Goal: Transaction & Acquisition: Purchase product/service

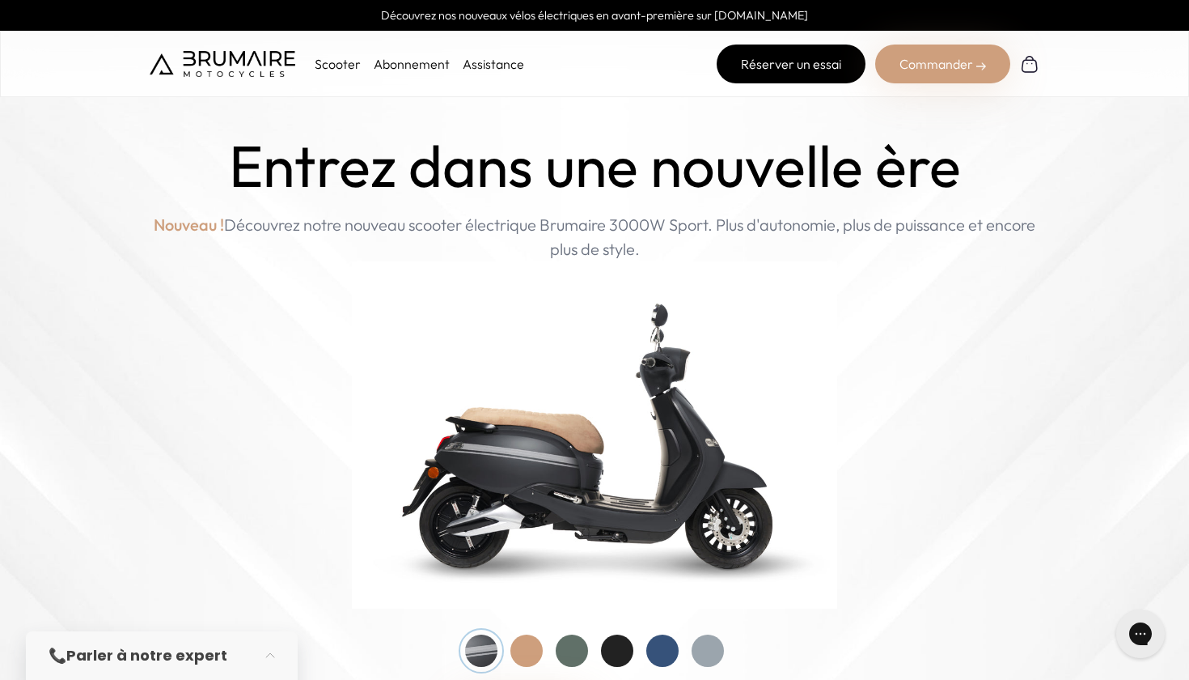
click at [783, 57] on link "Réserver un essai" at bounding box center [791, 63] width 149 height 39
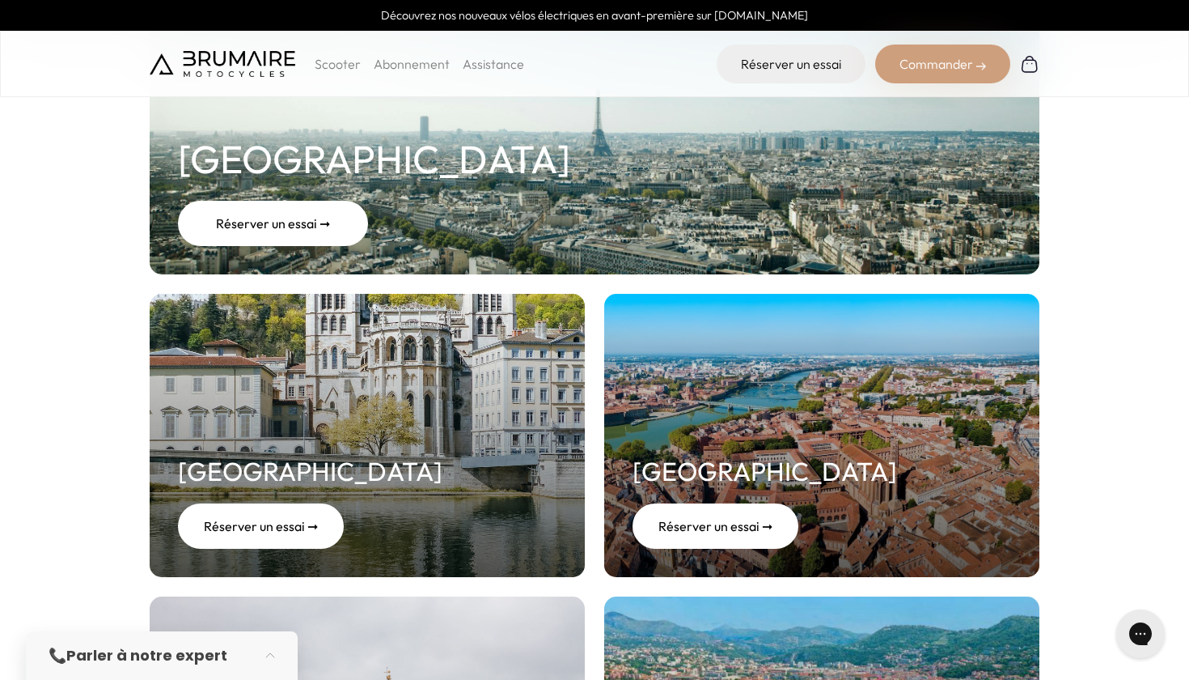
scroll to position [325, 0]
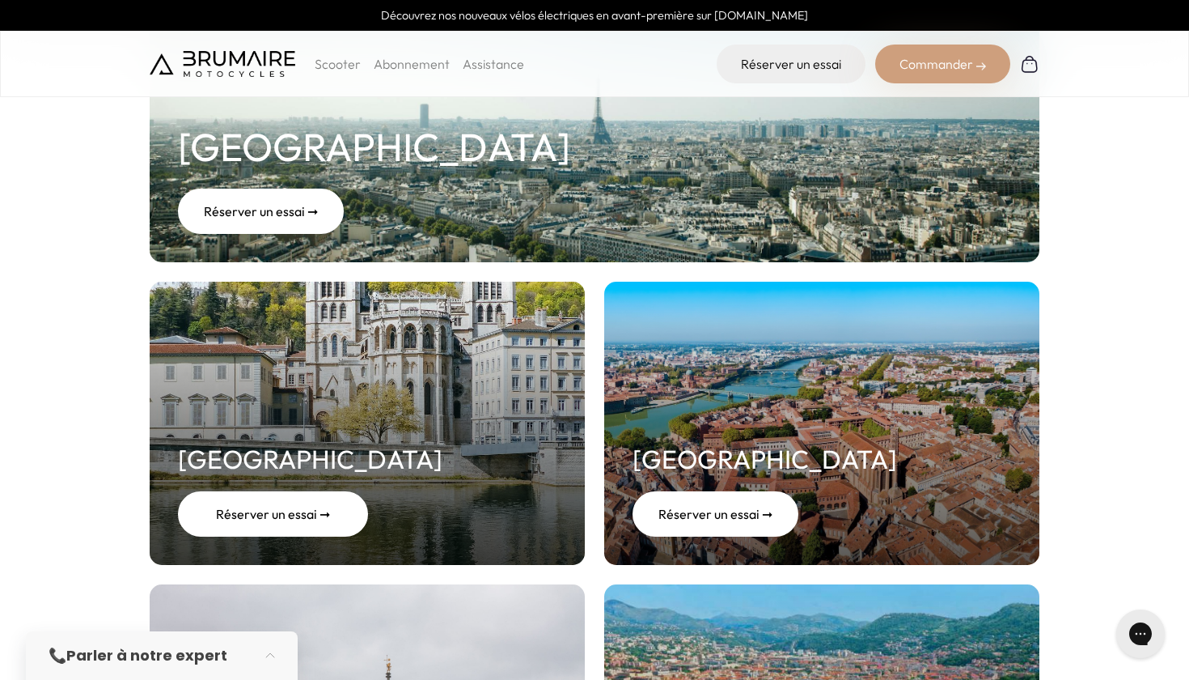
click at [368, 408] on link "Lyon Réserver un essai ➞" at bounding box center [367, 423] width 435 height 283
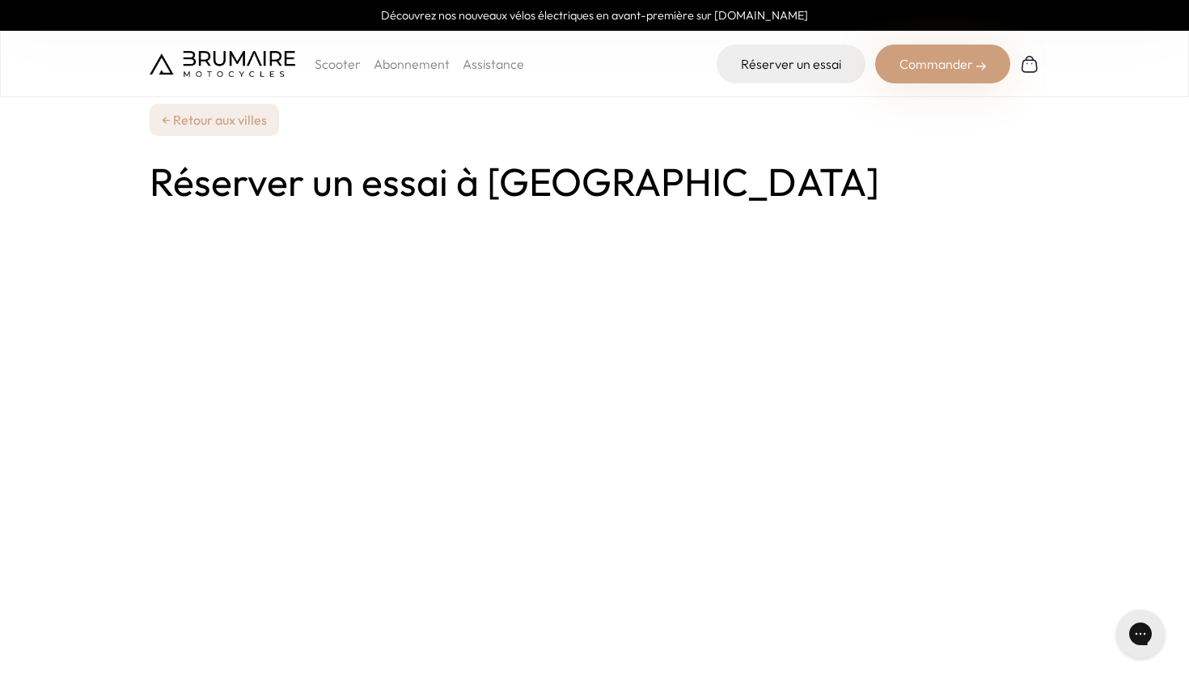
click at [210, 122] on link "← Retour aux villes" at bounding box center [214, 120] width 129 height 32
click at [337, 62] on p "Scooter" at bounding box center [338, 63] width 46 height 19
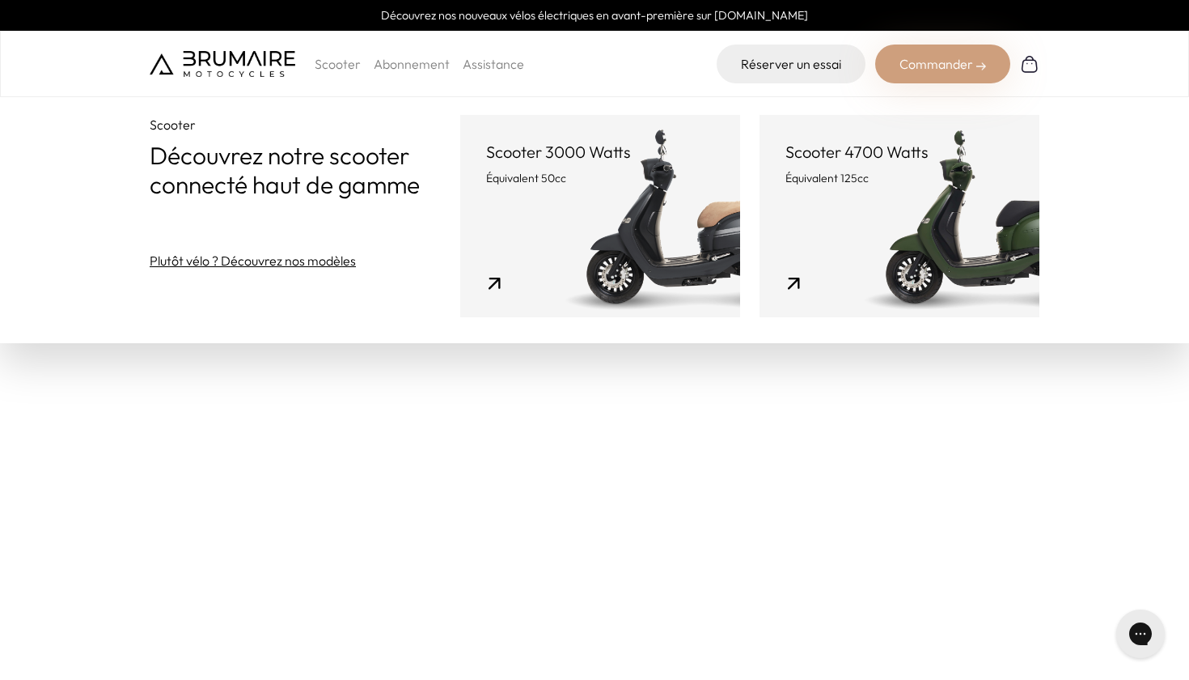
click at [401, 61] on link "Abonnement" at bounding box center [412, 64] width 76 height 16
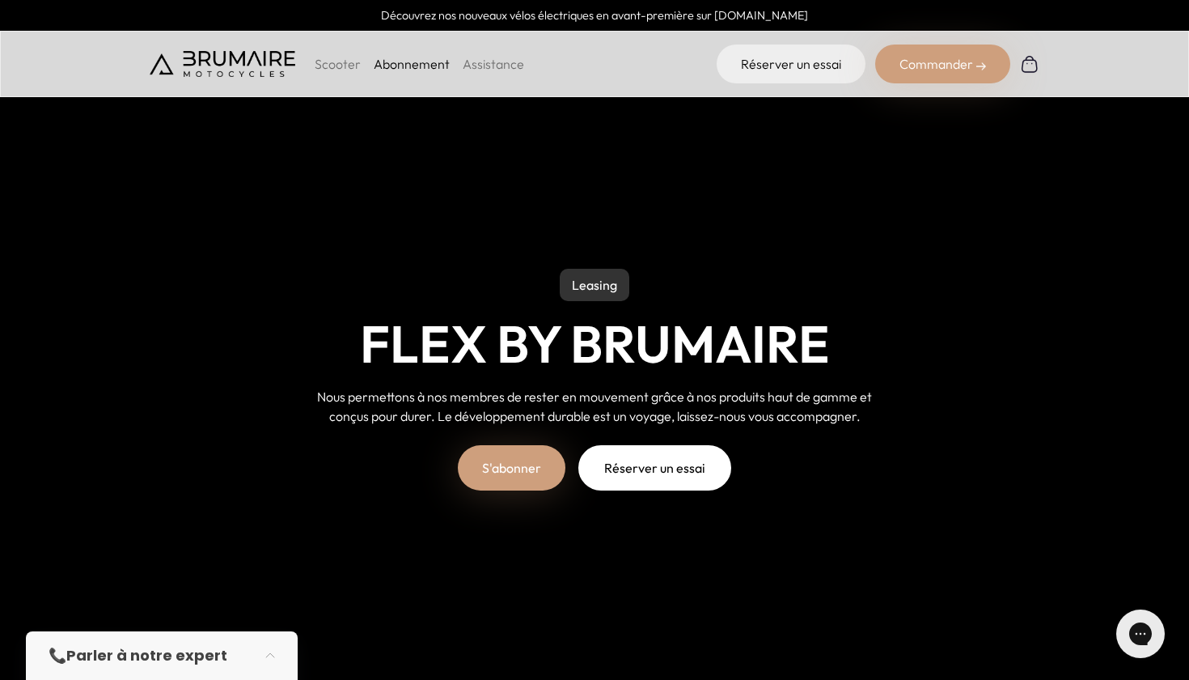
click at [527, 470] on link "S'abonner" at bounding box center [512, 467] width 108 height 45
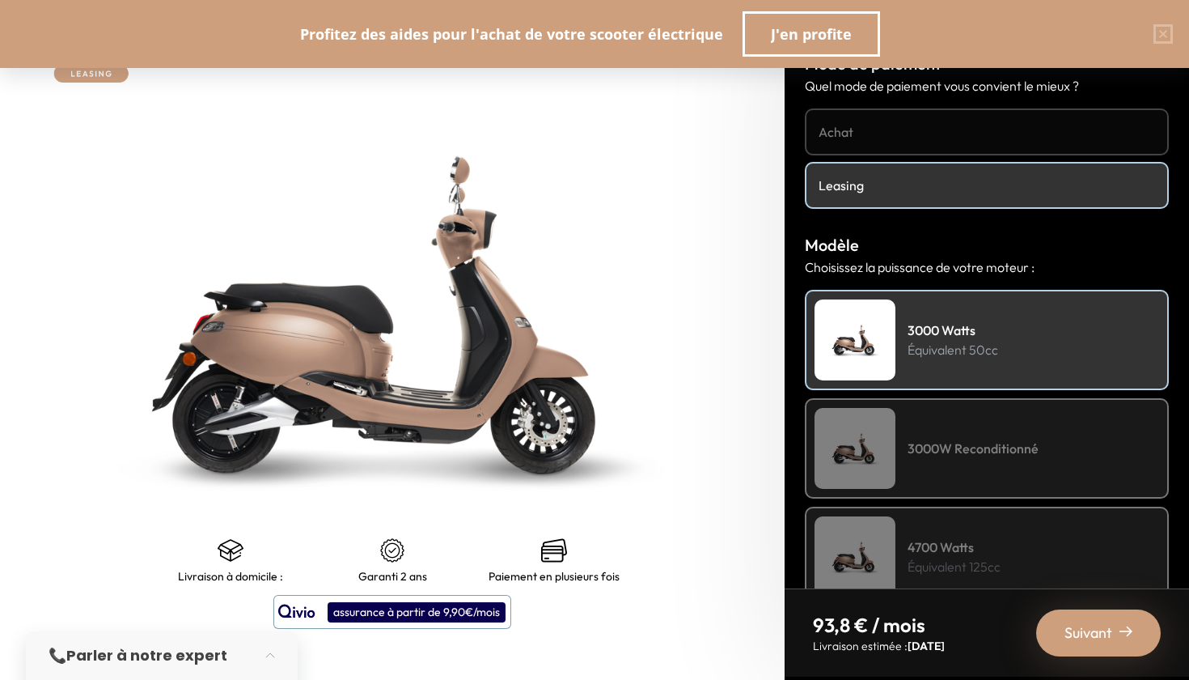
scroll to position [23, 0]
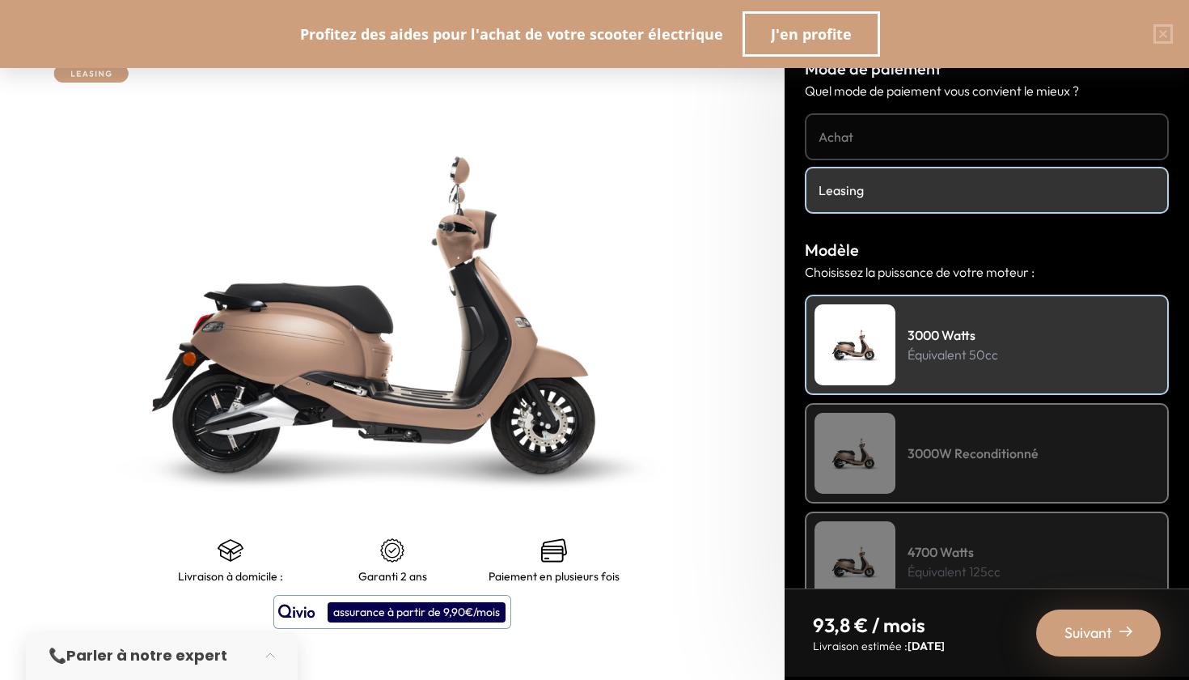
click at [1060, 145] on h4 "Achat" at bounding box center [987, 136] width 337 height 19
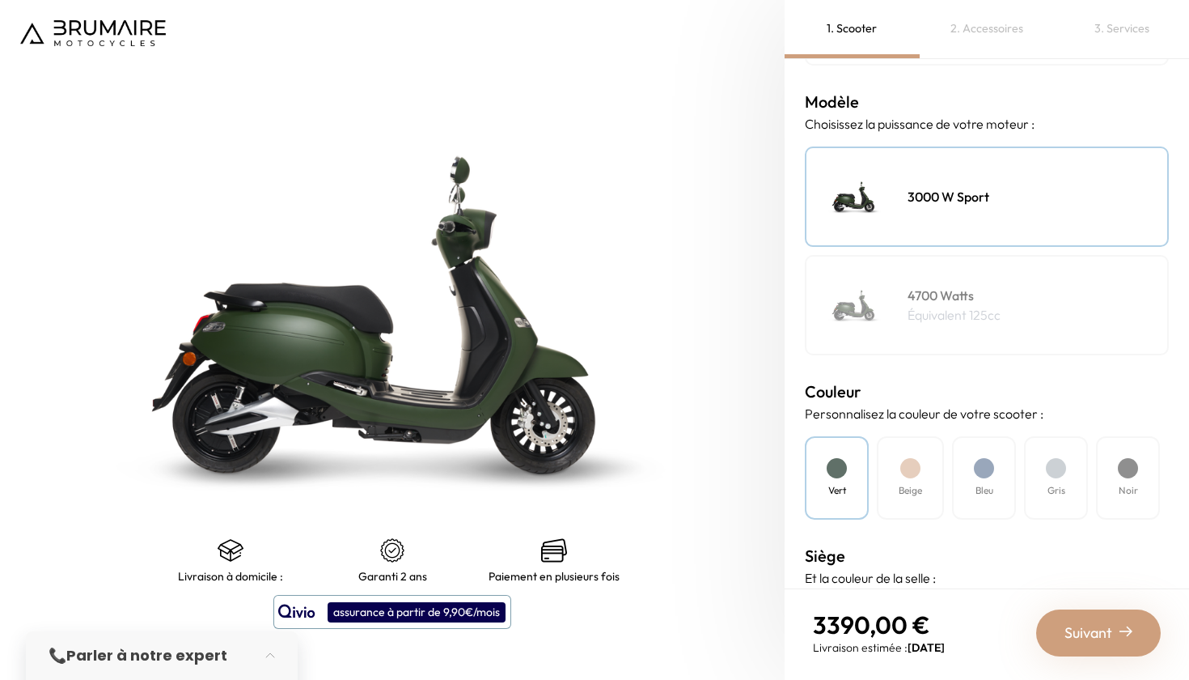
scroll to position [189, 0]
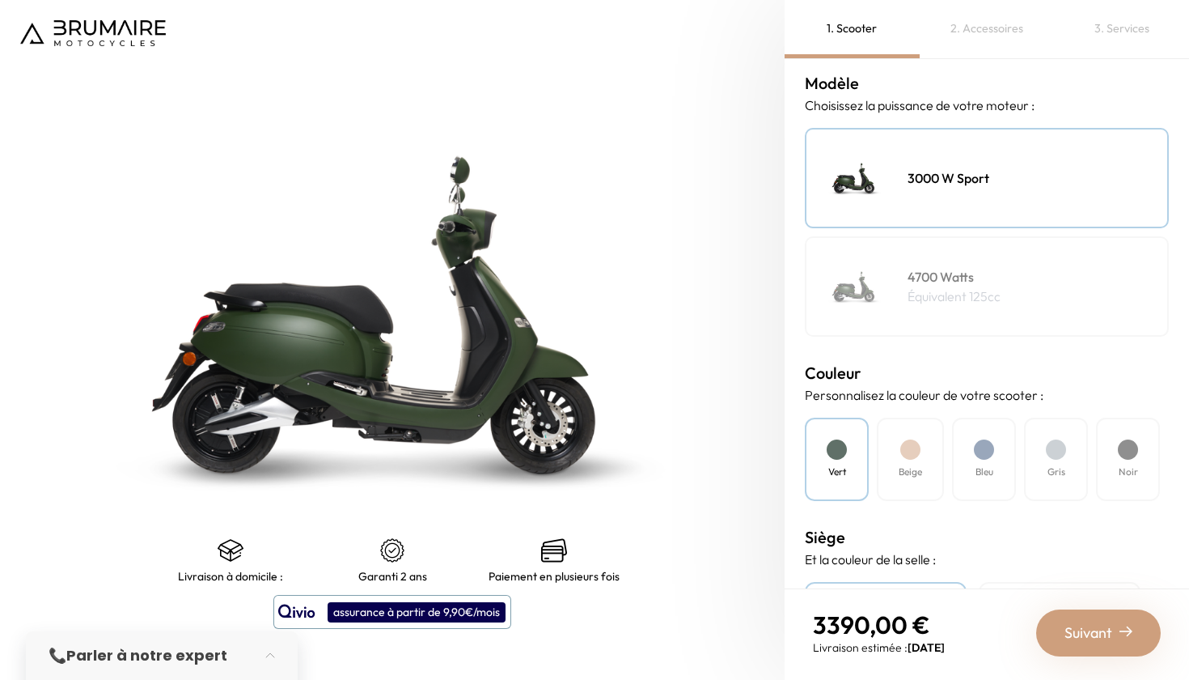
click at [910, 457] on div at bounding box center [910, 449] width 20 height 20
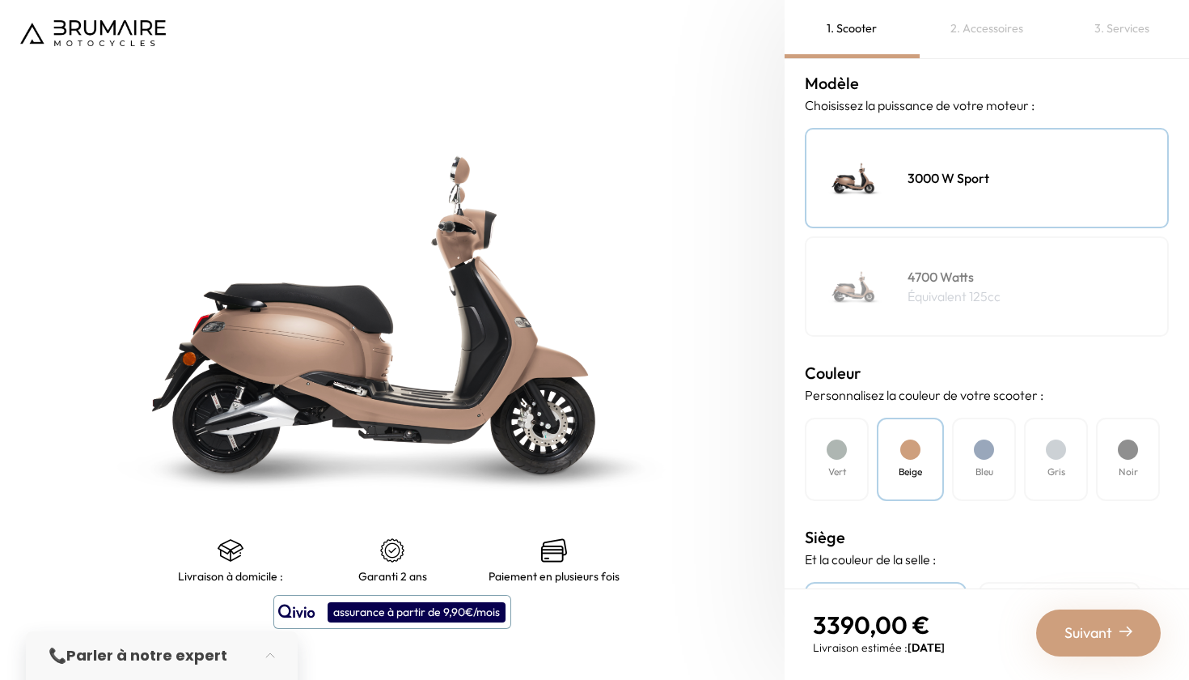
click at [964, 452] on div "Bleu" at bounding box center [984, 458] width 64 height 83
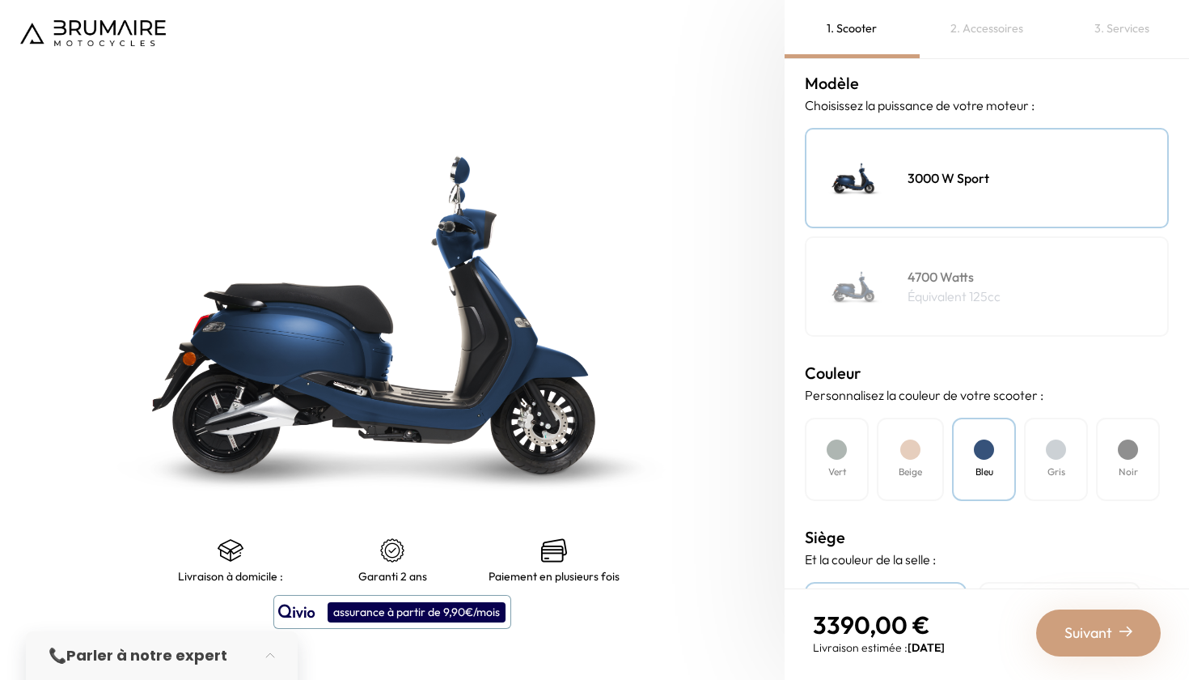
click at [1042, 449] on div "Gris" at bounding box center [1056, 458] width 64 height 83
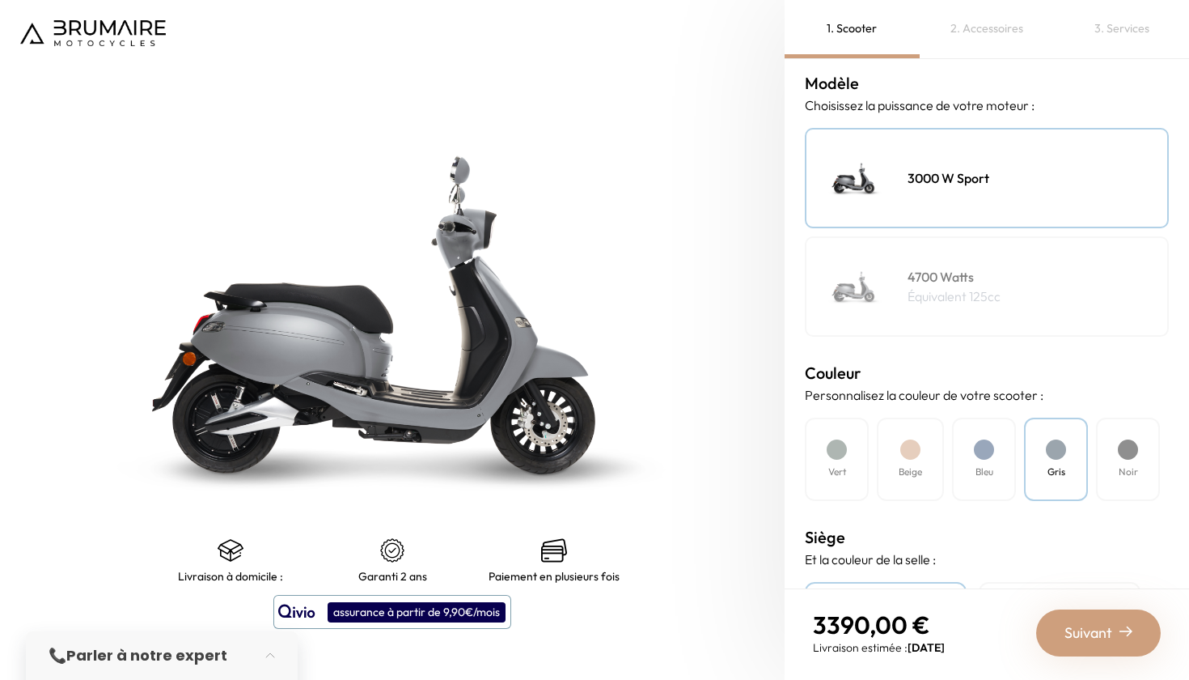
click at [1144, 450] on div "Noir" at bounding box center [1128, 458] width 64 height 83
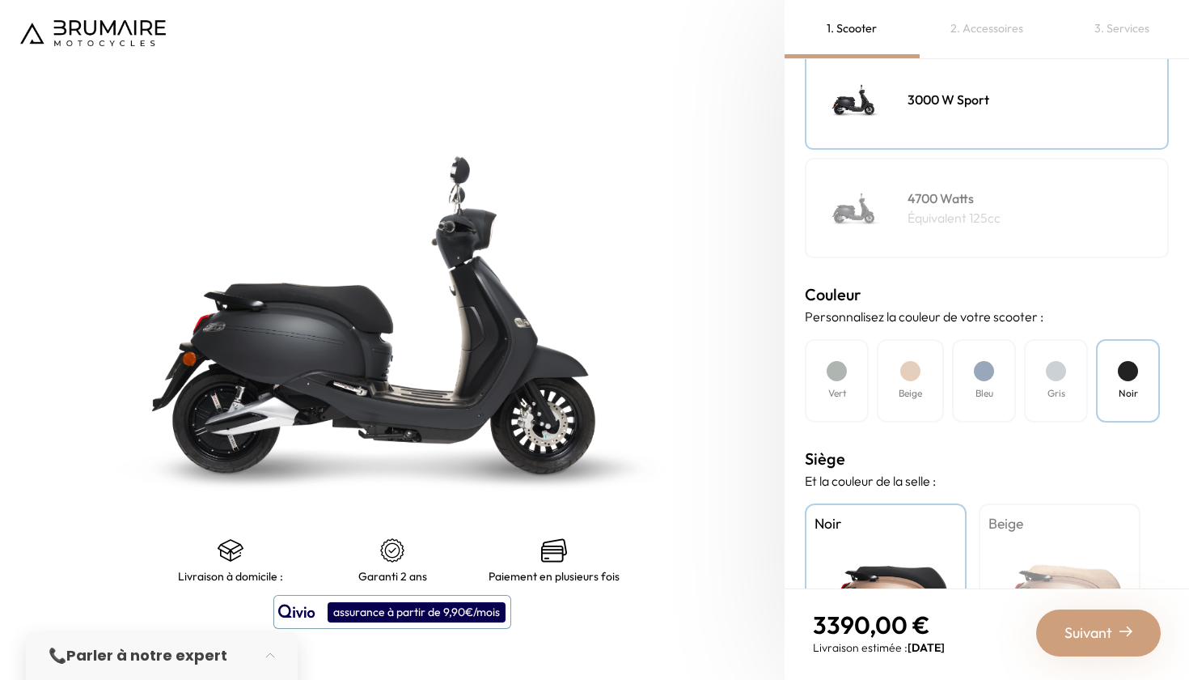
scroll to position [290, 0]
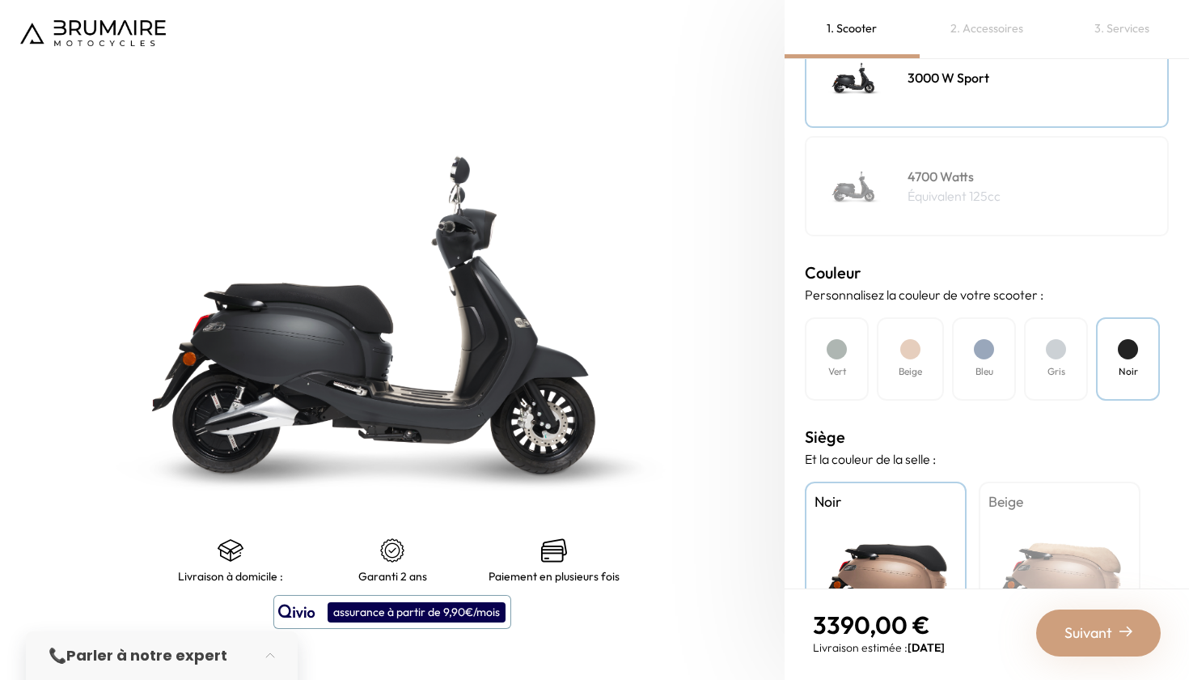
click at [993, 499] on h4 "Beige" at bounding box center [1060, 501] width 142 height 21
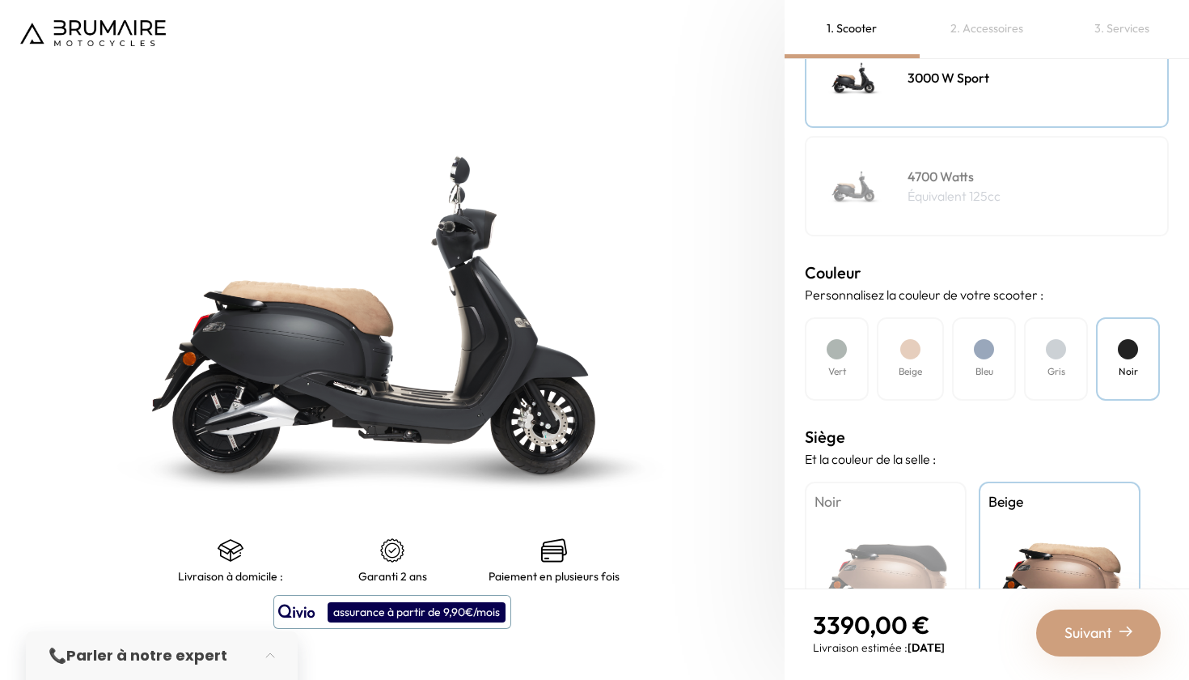
click at [1057, 351] on div at bounding box center [1056, 349] width 20 height 20
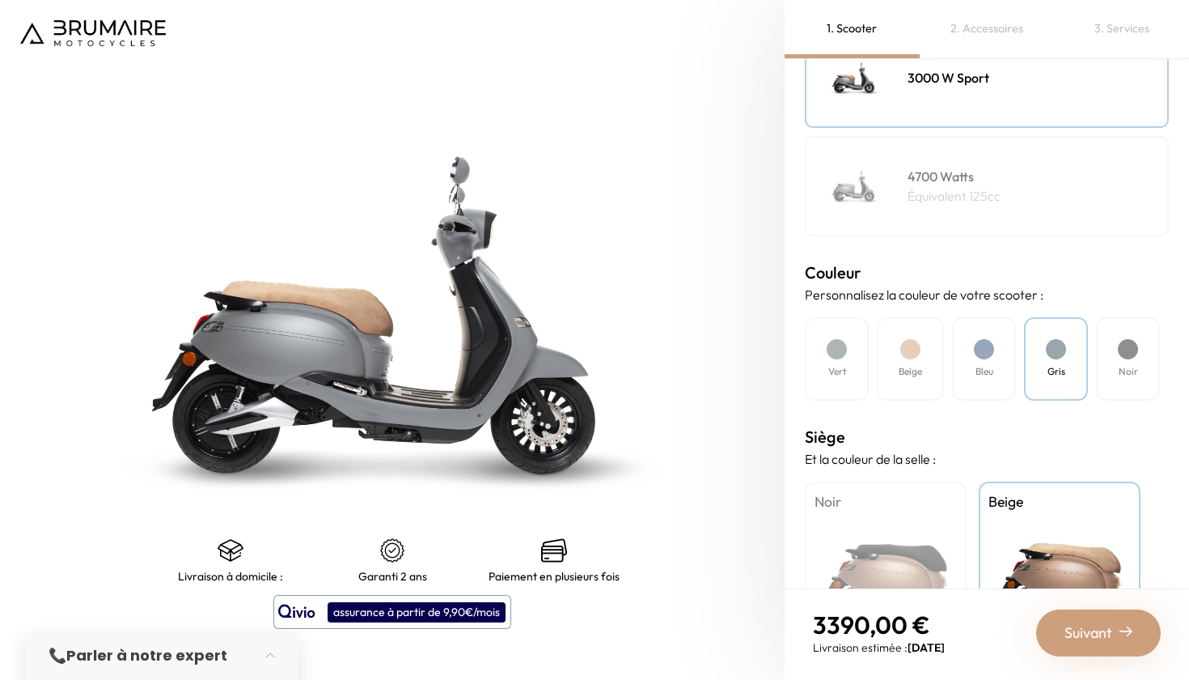
click at [999, 362] on div "Bleu" at bounding box center [984, 358] width 64 height 83
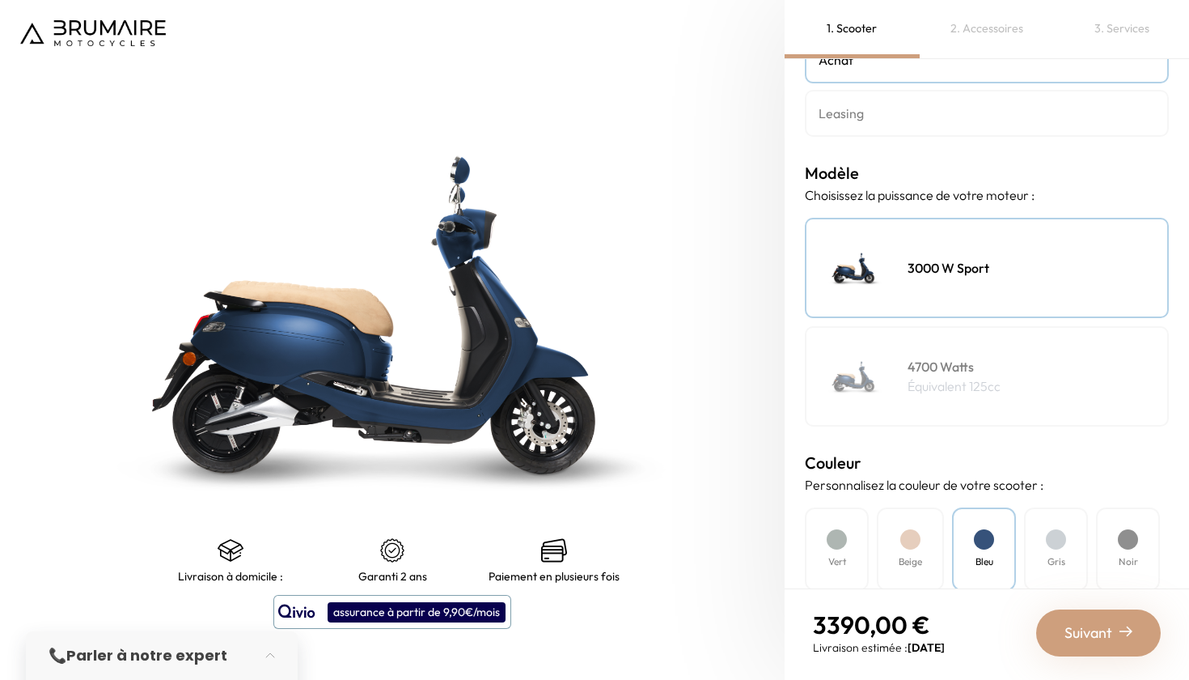
scroll to position [99, 0]
click at [954, 128] on link "Leasing" at bounding box center [987, 114] width 364 height 47
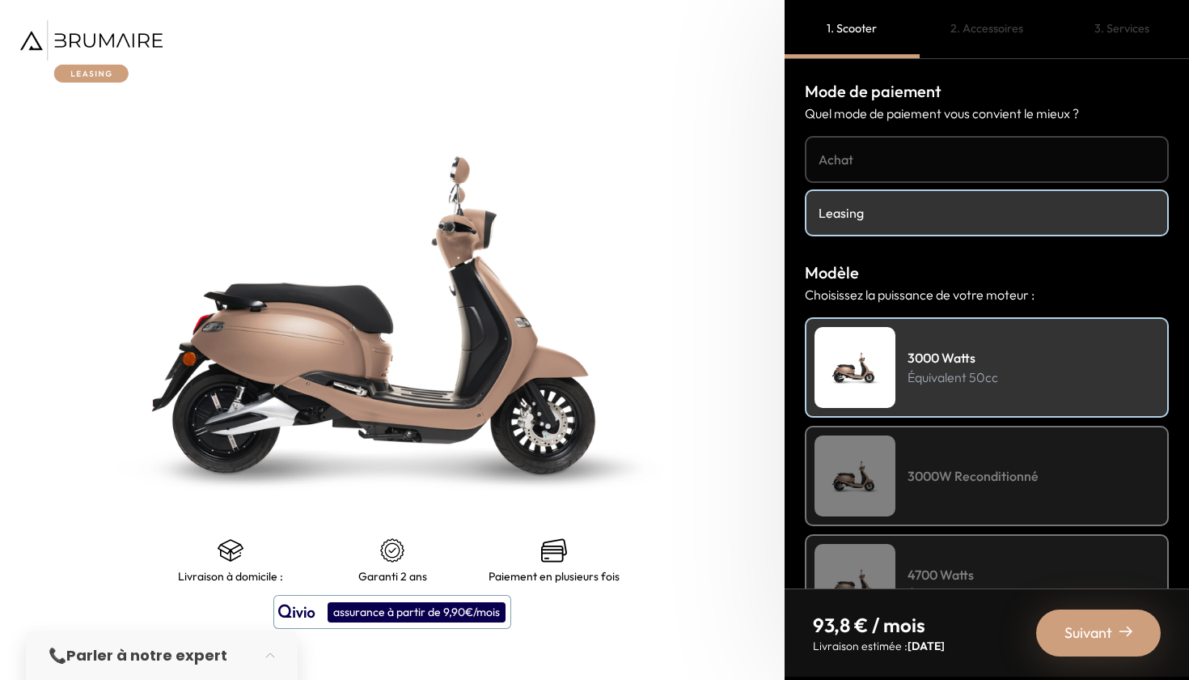
click at [936, 160] on h4 "Achat" at bounding box center [987, 159] width 337 height 19
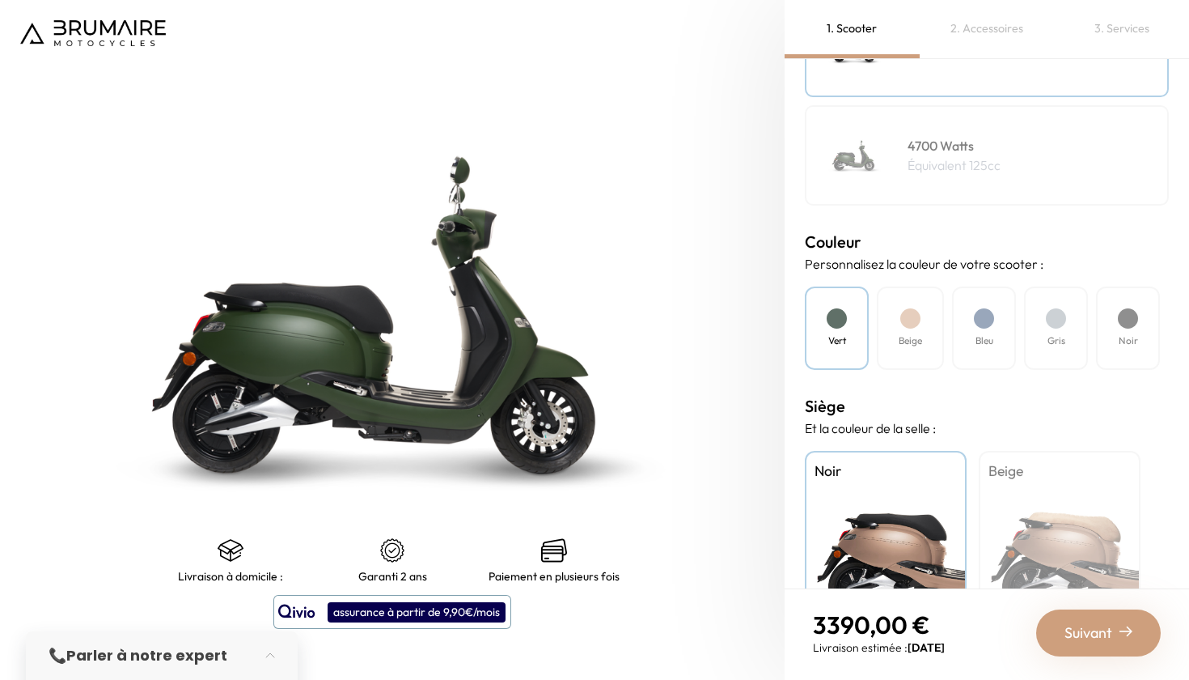
scroll to position [343, 0]
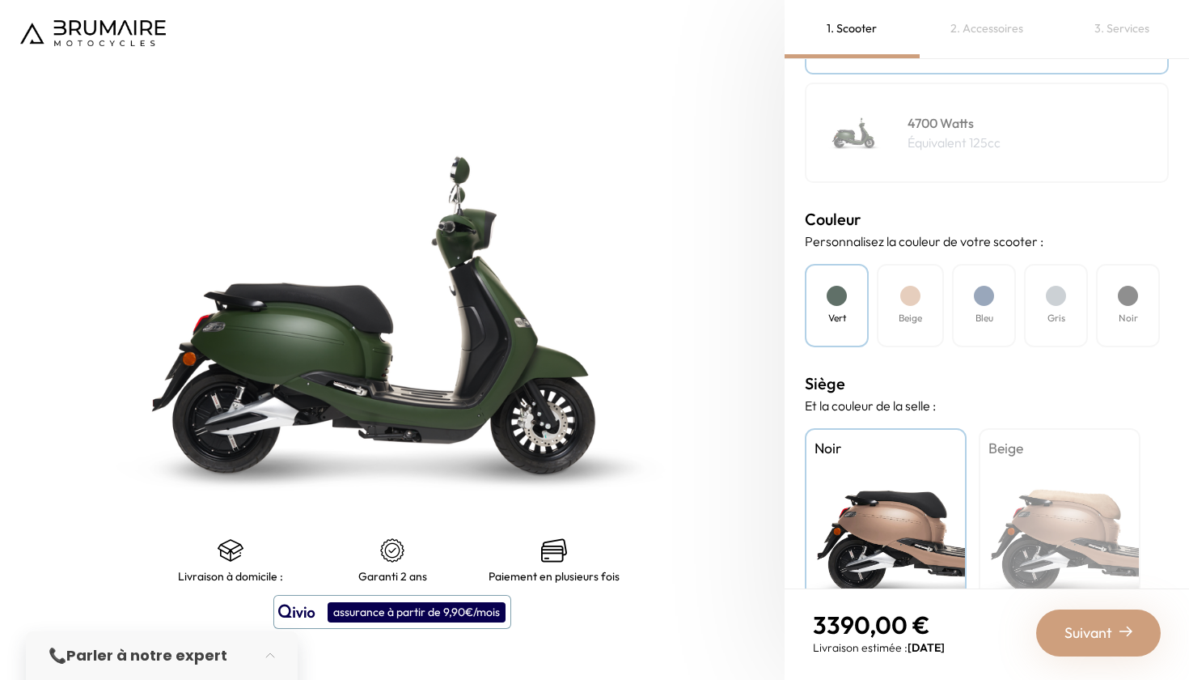
click at [920, 325] on div "Beige" at bounding box center [910, 305] width 67 height 83
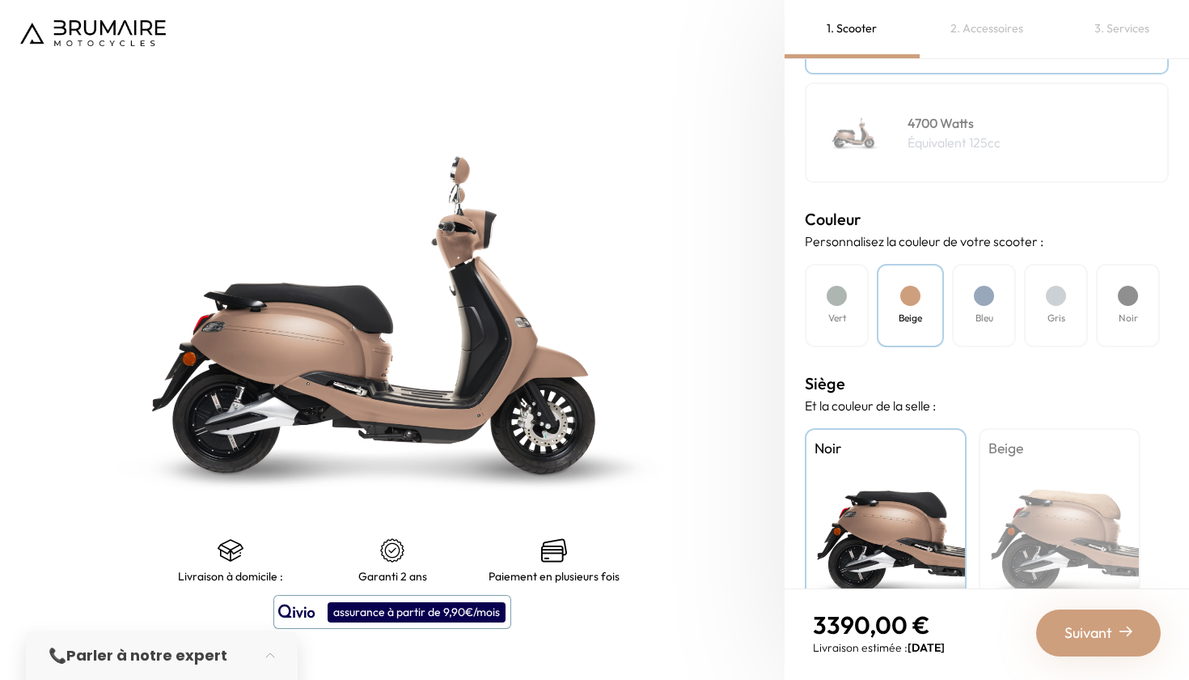
click at [969, 307] on div "Bleu" at bounding box center [984, 305] width 64 height 83
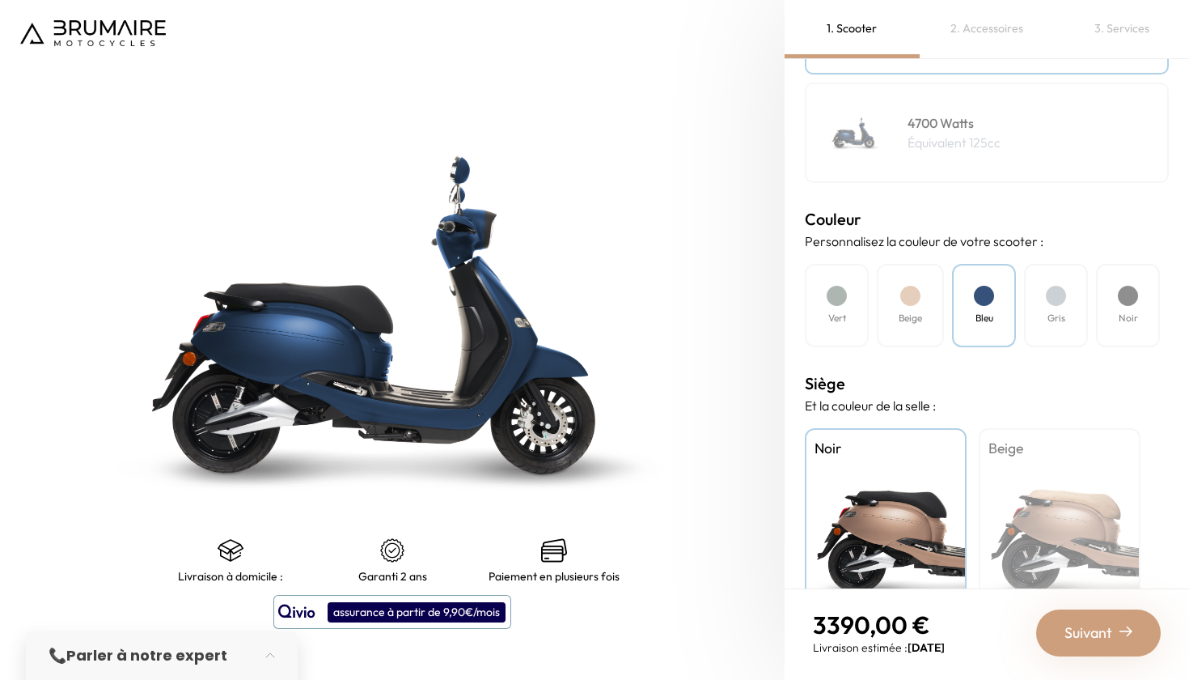
click at [1067, 313] on div "Gris" at bounding box center [1056, 305] width 64 height 83
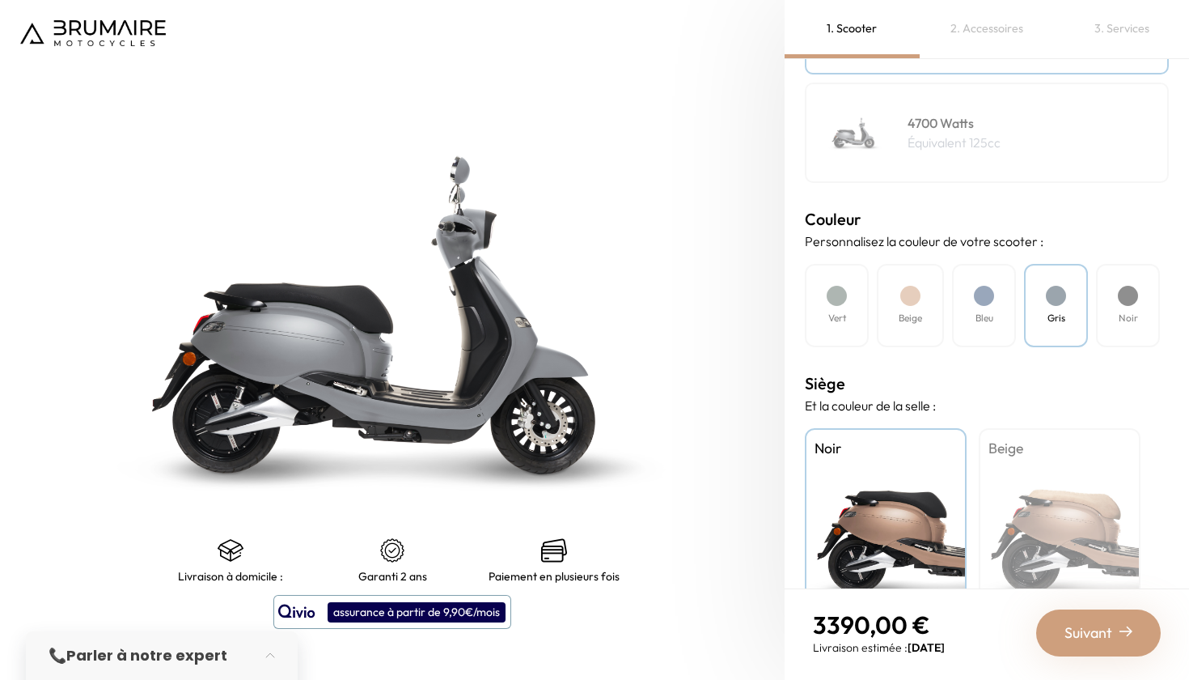
click at [1125, 318] on h4 "Noir" at bounding box center [1128, 318] width 19 height 15
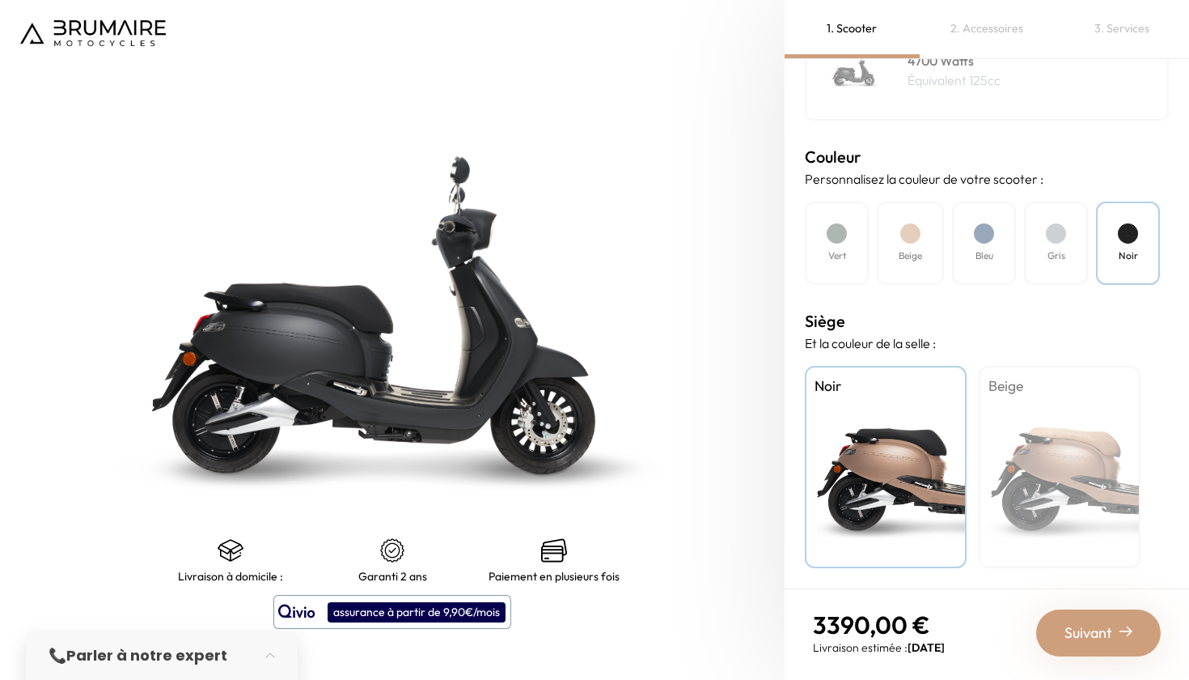
scroll to position [405, 0]
click at [1049, 414] on div "Beige" at bounding box center [1060, 467] width 162 height 202
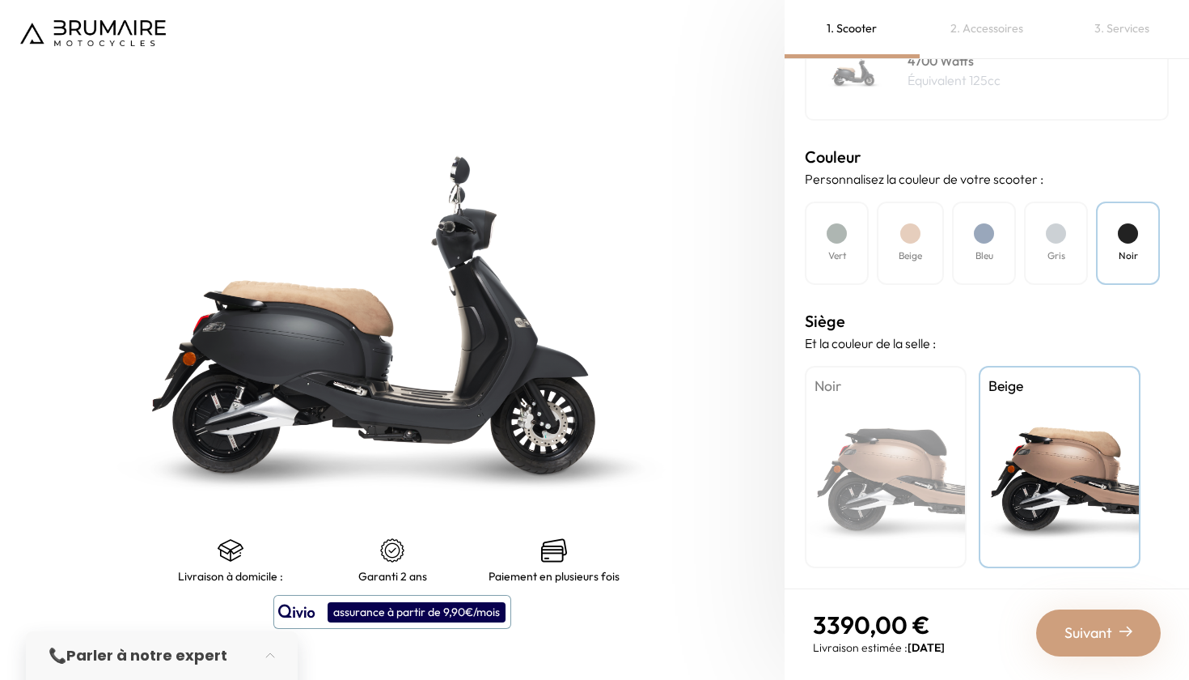
click at [1067, 243] on div "Gris" at bounding box center [1056, 242] width 64 height 83
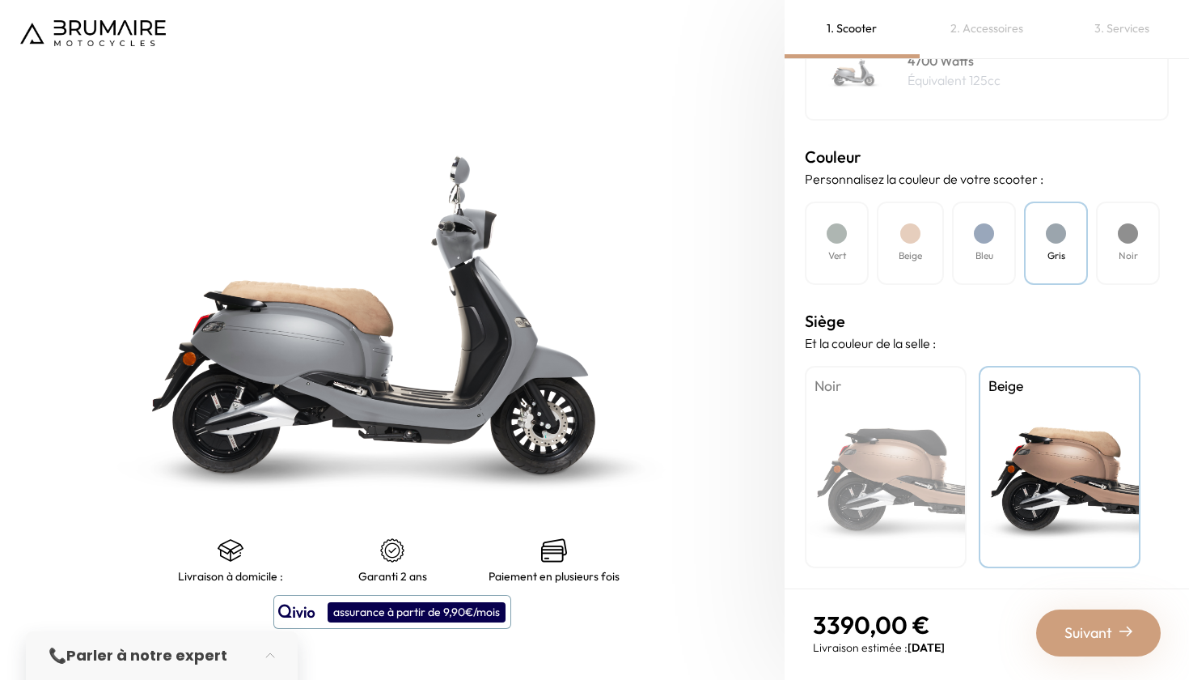
click at [978, 265] on div "Bleu" at bounding box center [984, 242] width 64 height 83
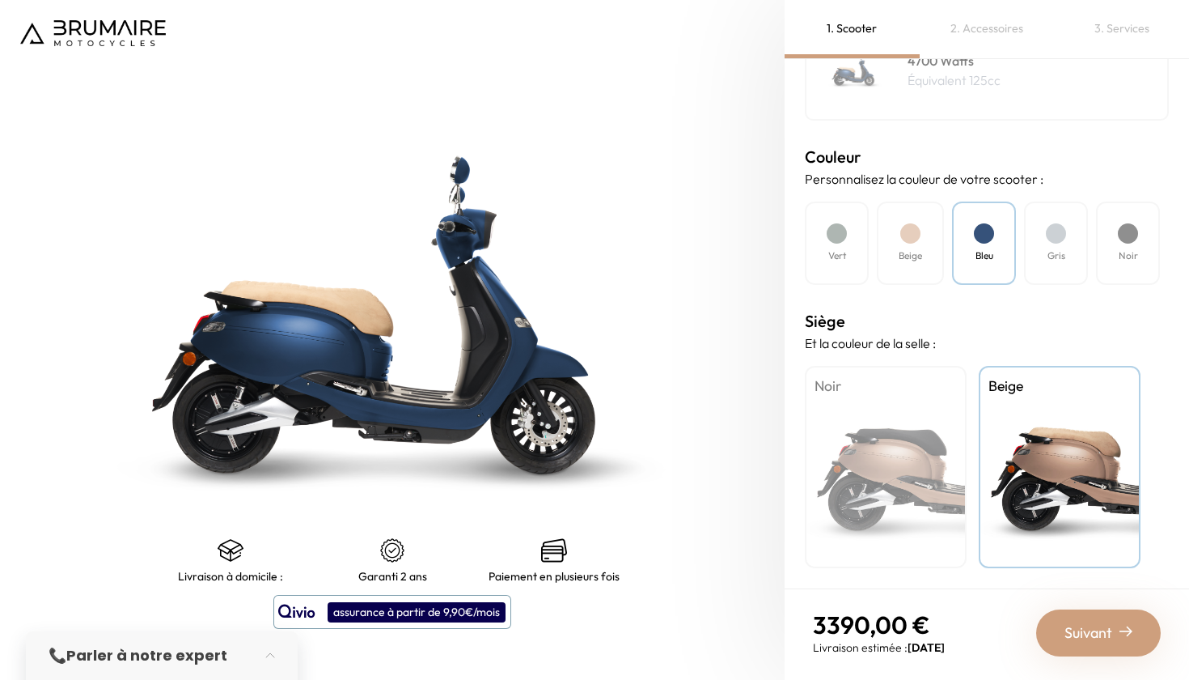
click at [894, 253] on div "Beige" at bounding box center [910, 242] width 67 height 83
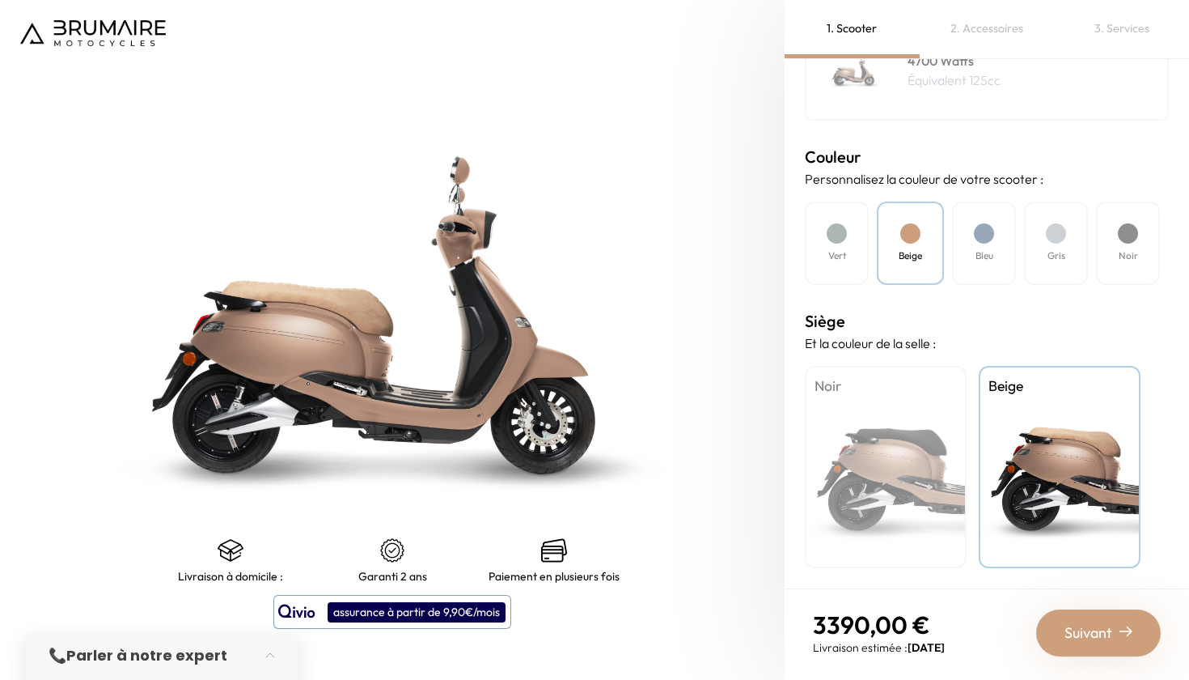
click at [837, 252] on h4 "Vert" at bounding box center [837, 255] width 18 height 15
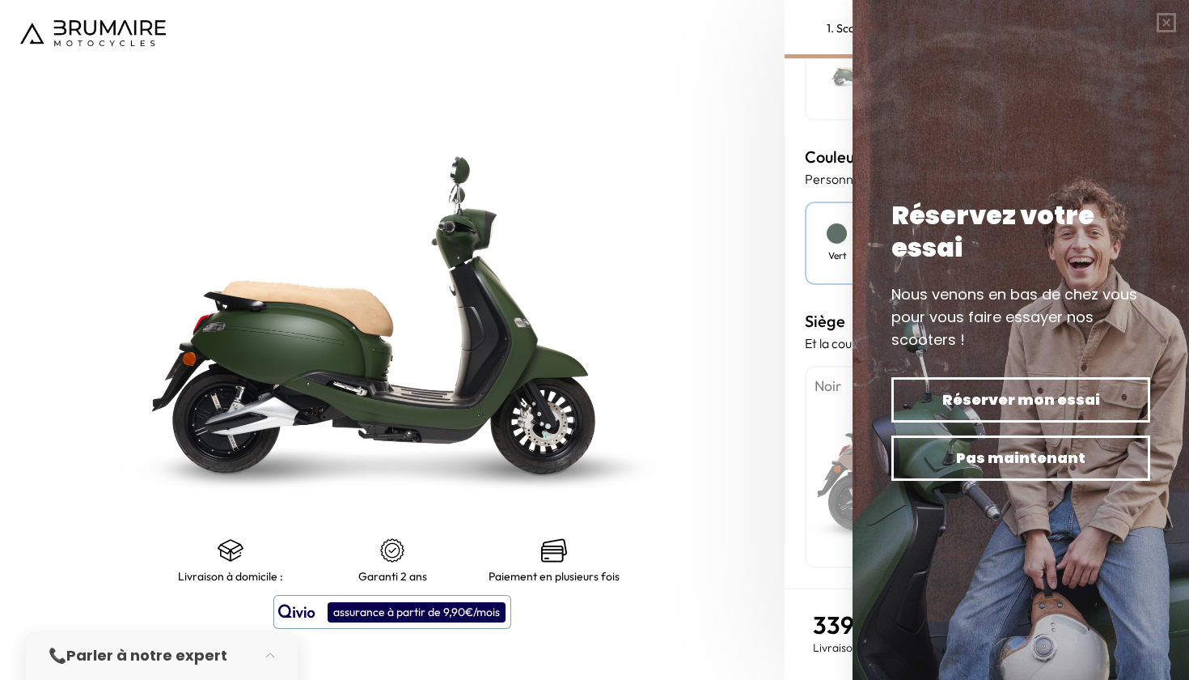
scroll to position [0, 0]
click at [1163, 32] on button "button" at bounding box center [1166, 22] width 45 height 45
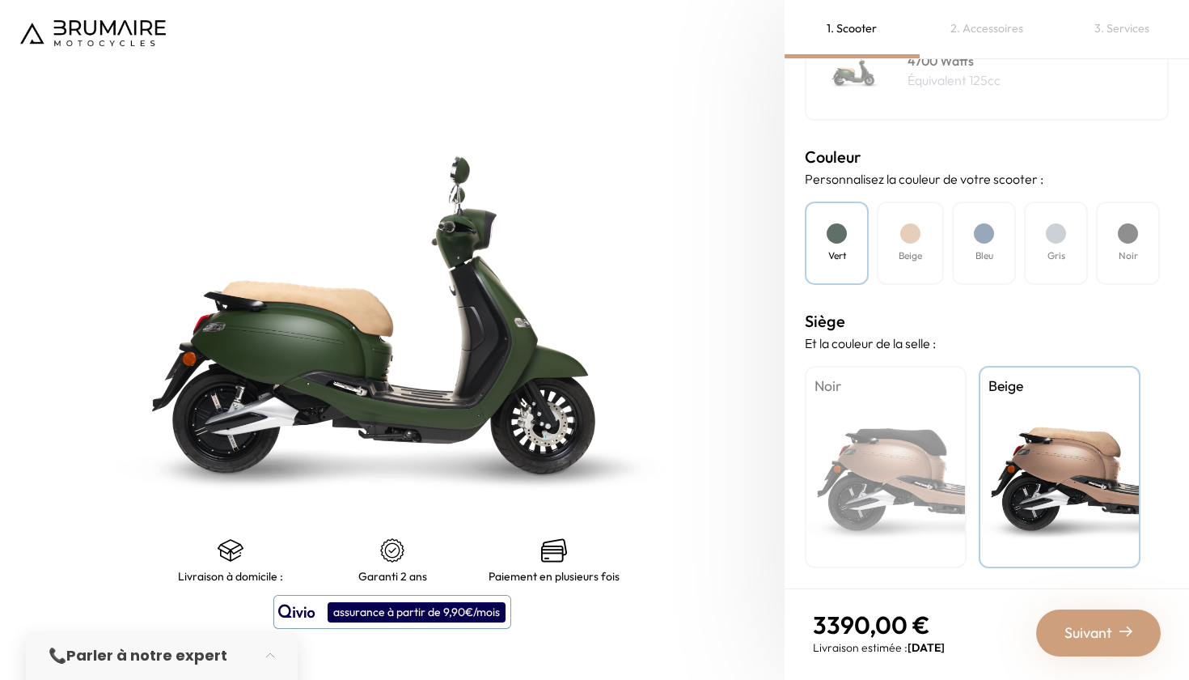
click at [886, 414] on div "Noir" at bounding box center [886, 467] width 162 height 202
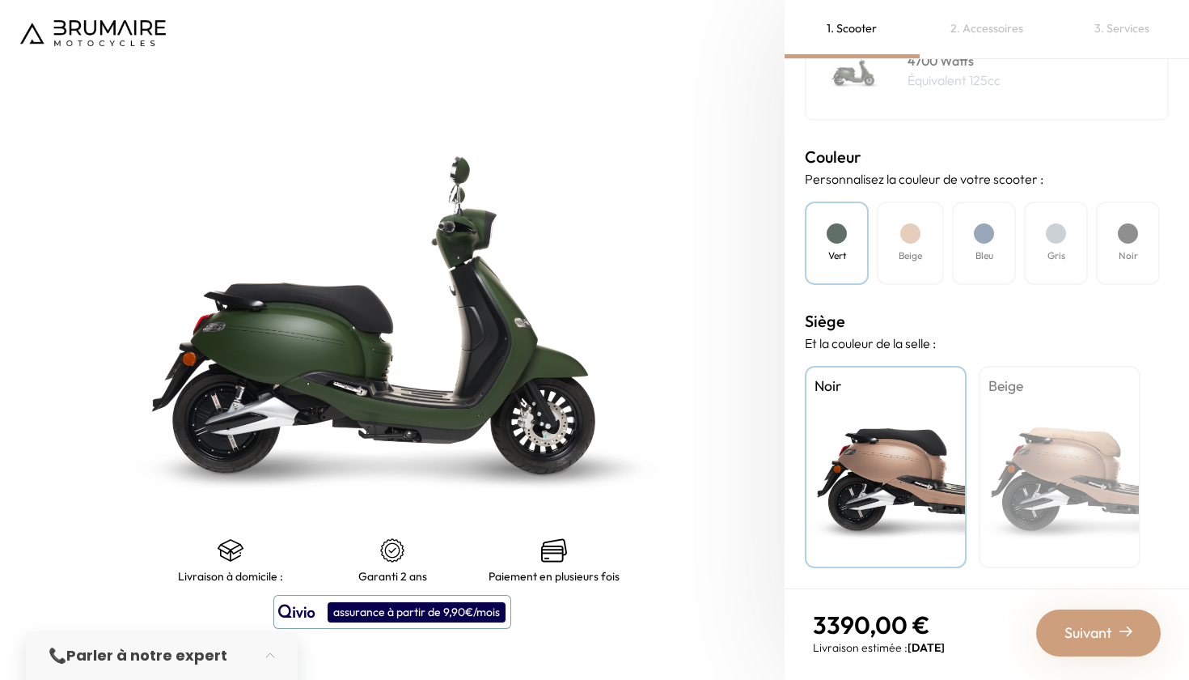
scroll to position [405, 0]
click at [976, 265] on div "Bleu" at bounding box center [984, 242] width 64 height 83
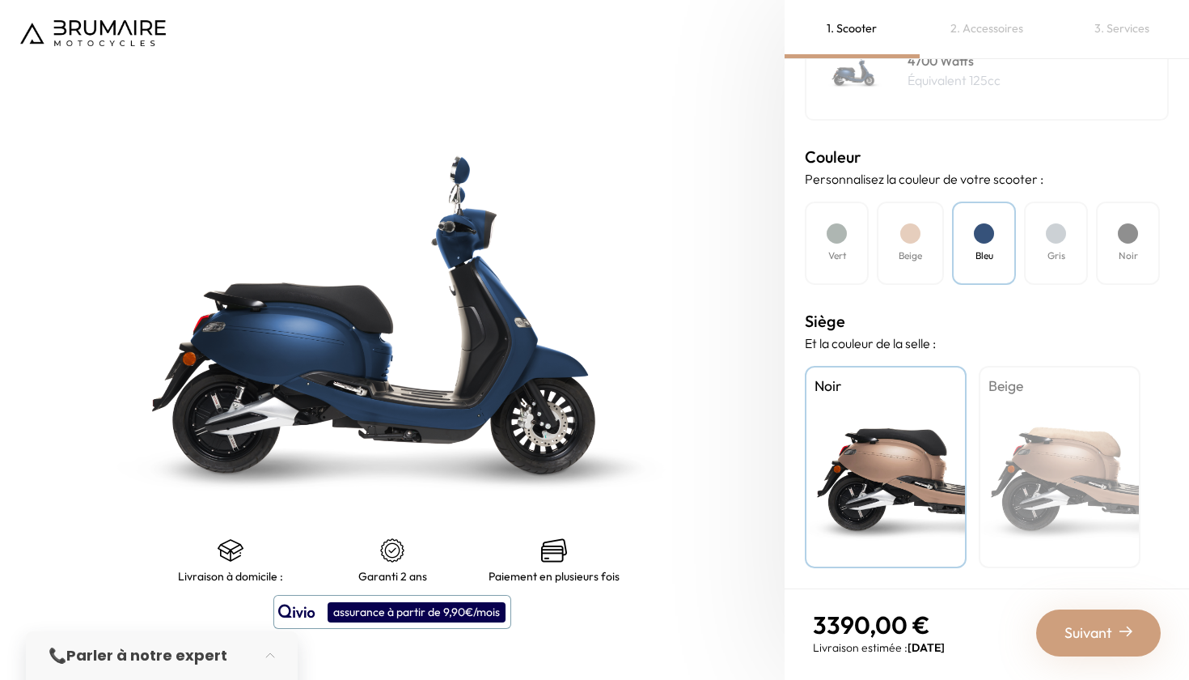
scroll to position [0, 0]
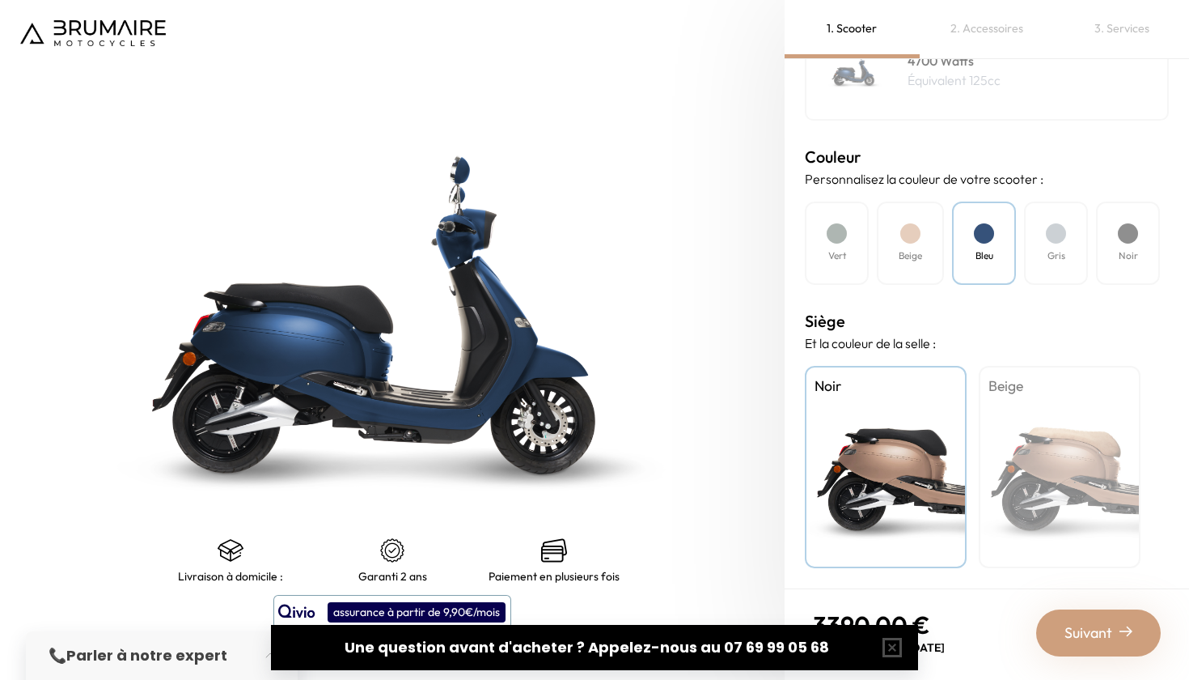
click at [1032, 428] on div "Beige" at bounding box center [1060, 467] width 162 height 202
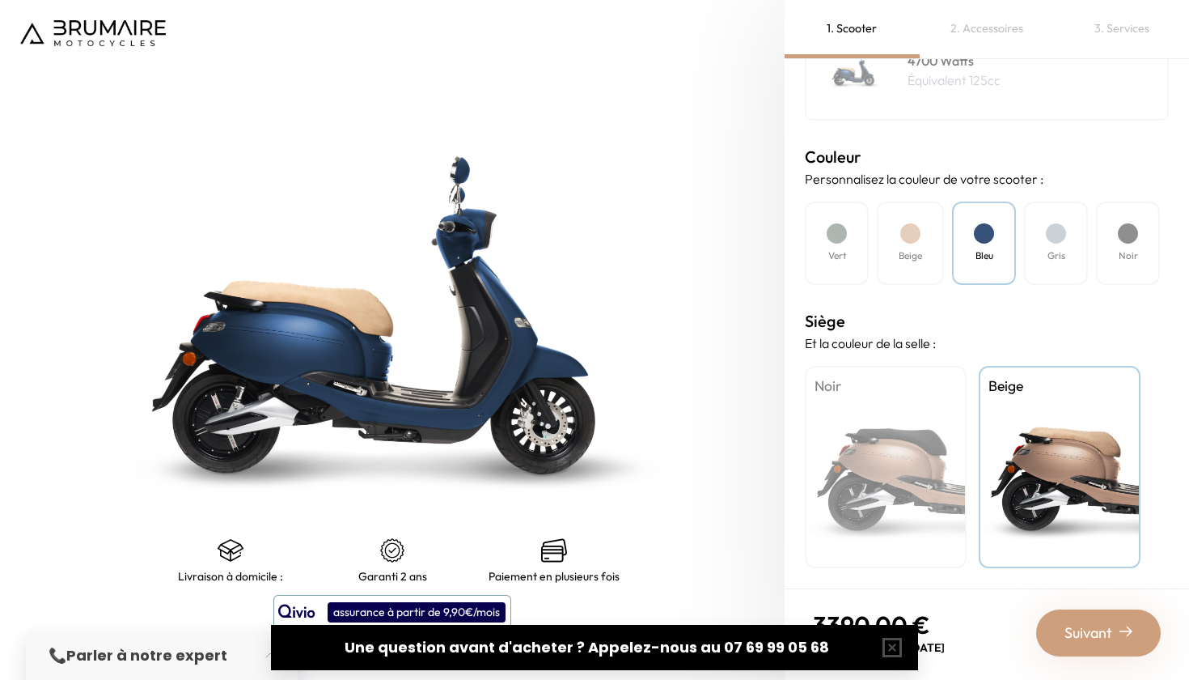
click at [1137, 247] on div "Noir" at bounding box center [1128, 242] width 64 height 83
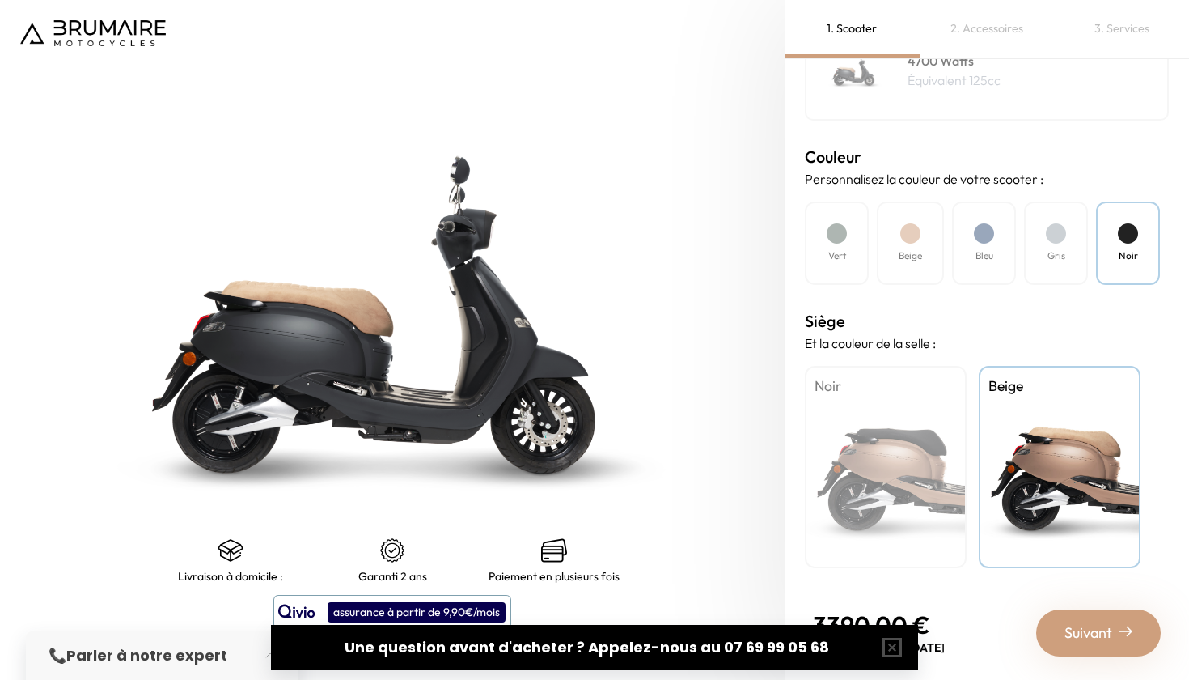
click at [1079, 247] on div "Gris" at bounding box center [1056, 242] width 64 height 83
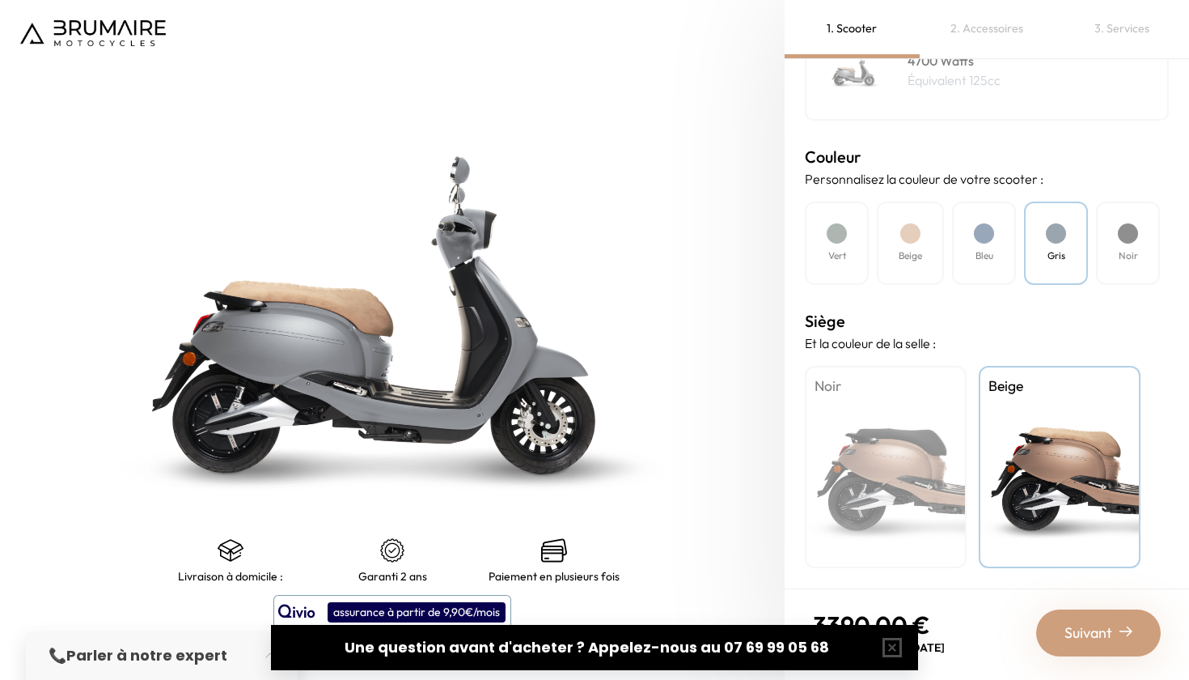
click at [995, 240] on div "Bleu" at bounding box center [984, 242] width 64 height 83
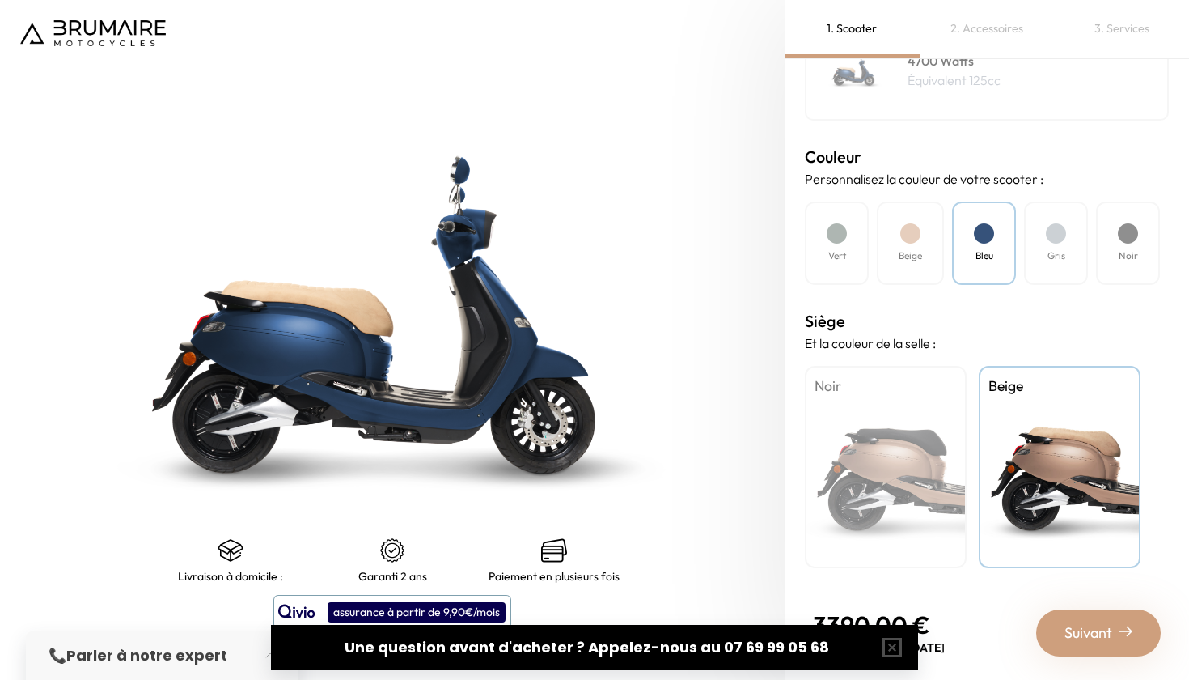
click at [905, 427] on div "Noir" at bounding box center [886, 467] width 162 height 202
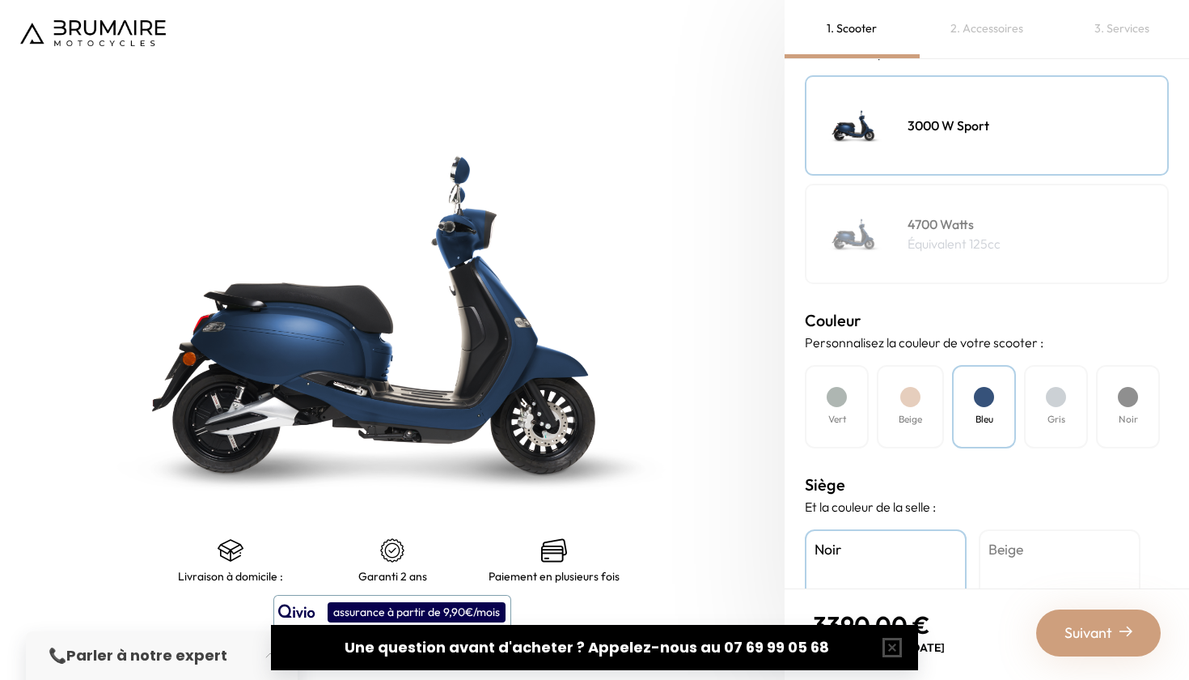
scroll to position [239, 0]
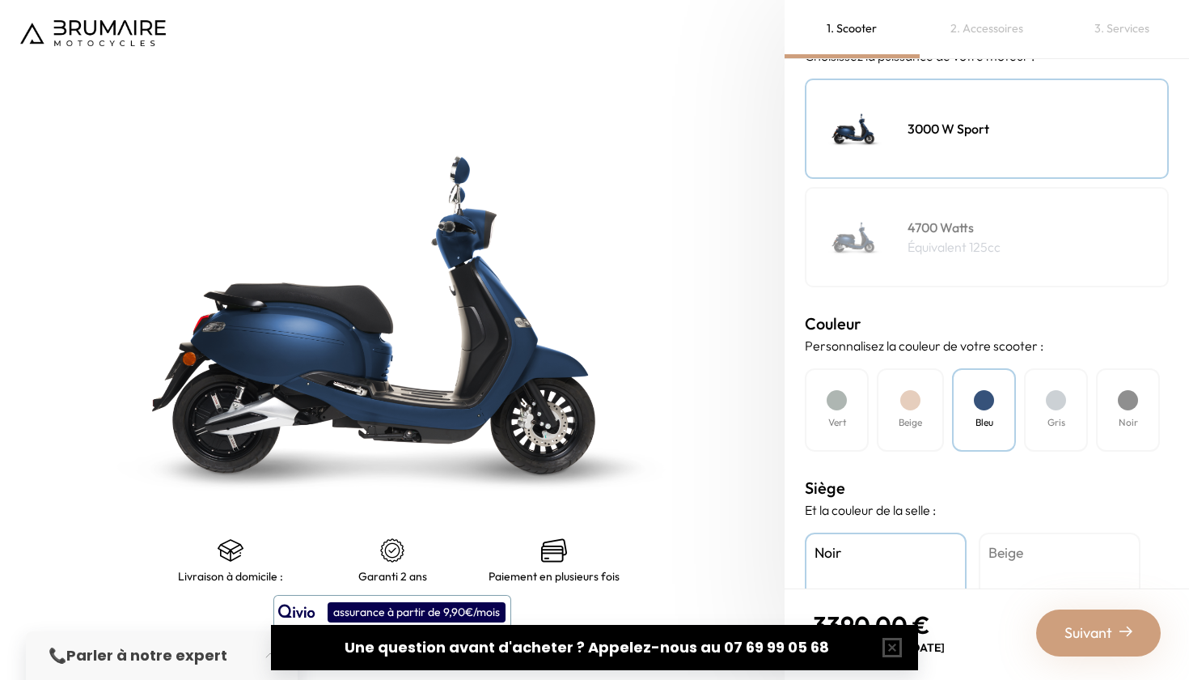
click at [924, 441] on div "Beige" at bounding box center [910, 409] width 67 height 83
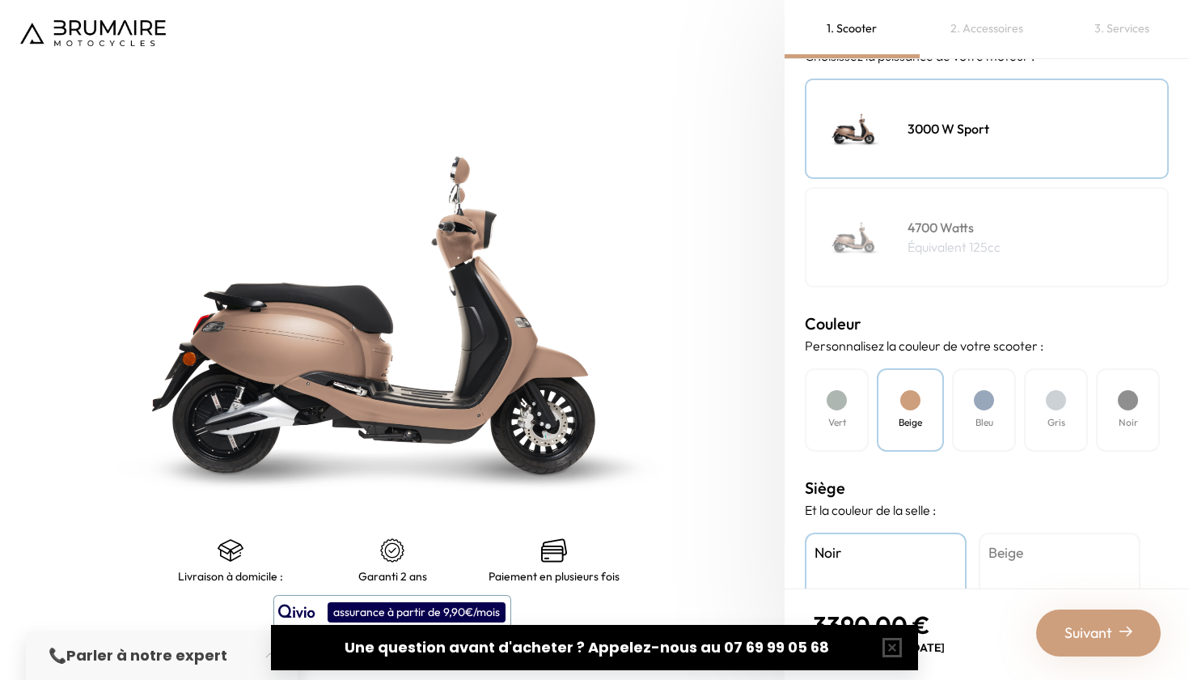
click at [859, 428] on div "Vert" at bounding box center [837, 409] width 64 height 83
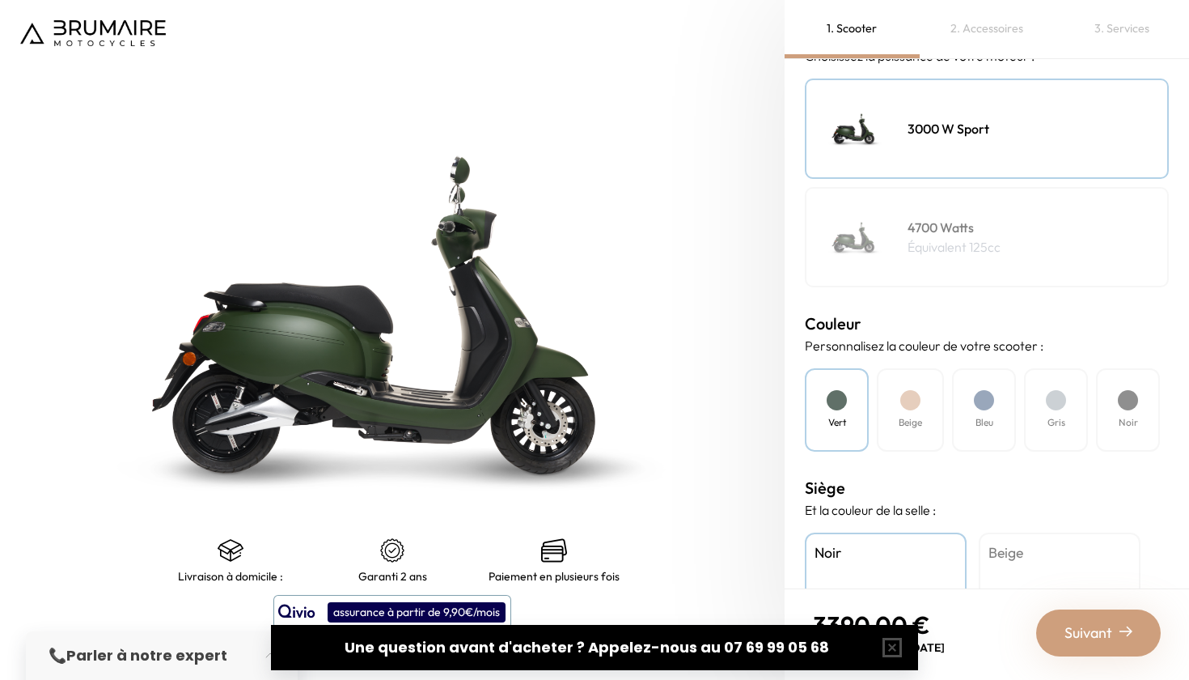
click at [1134, 408] on div at bounding box center [1128, 400] width 20 height 20
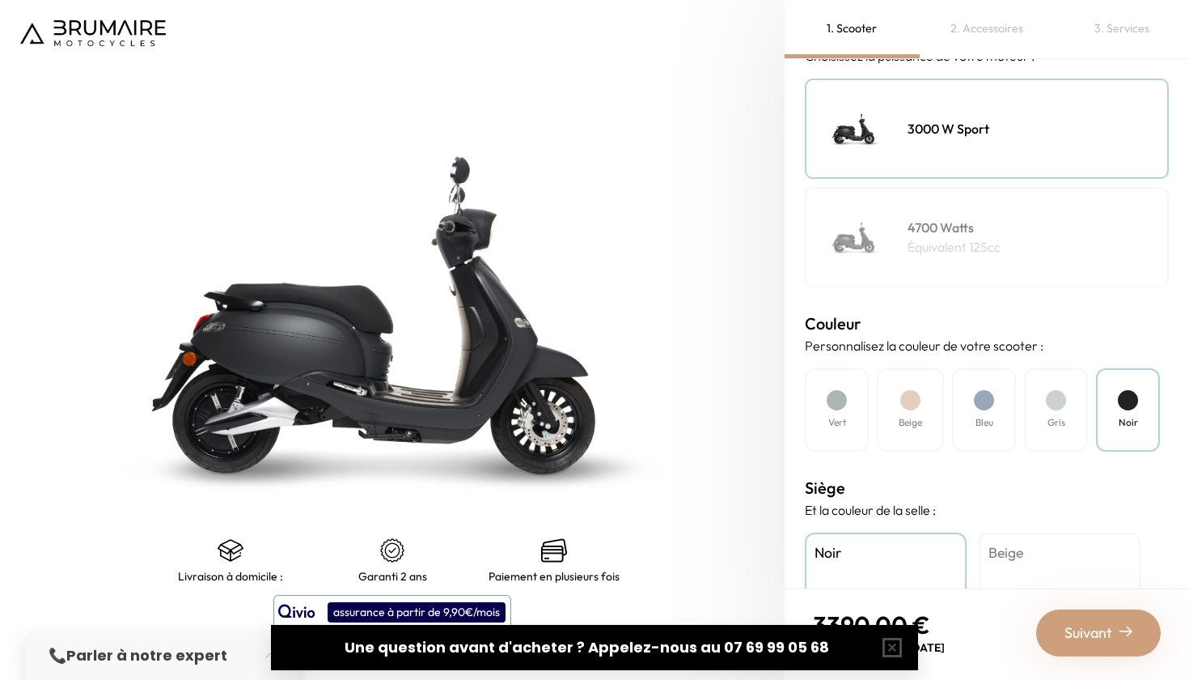
click at [1078, 409] on div "Gris" at bounding box center [1056, 409] width 64 height 83
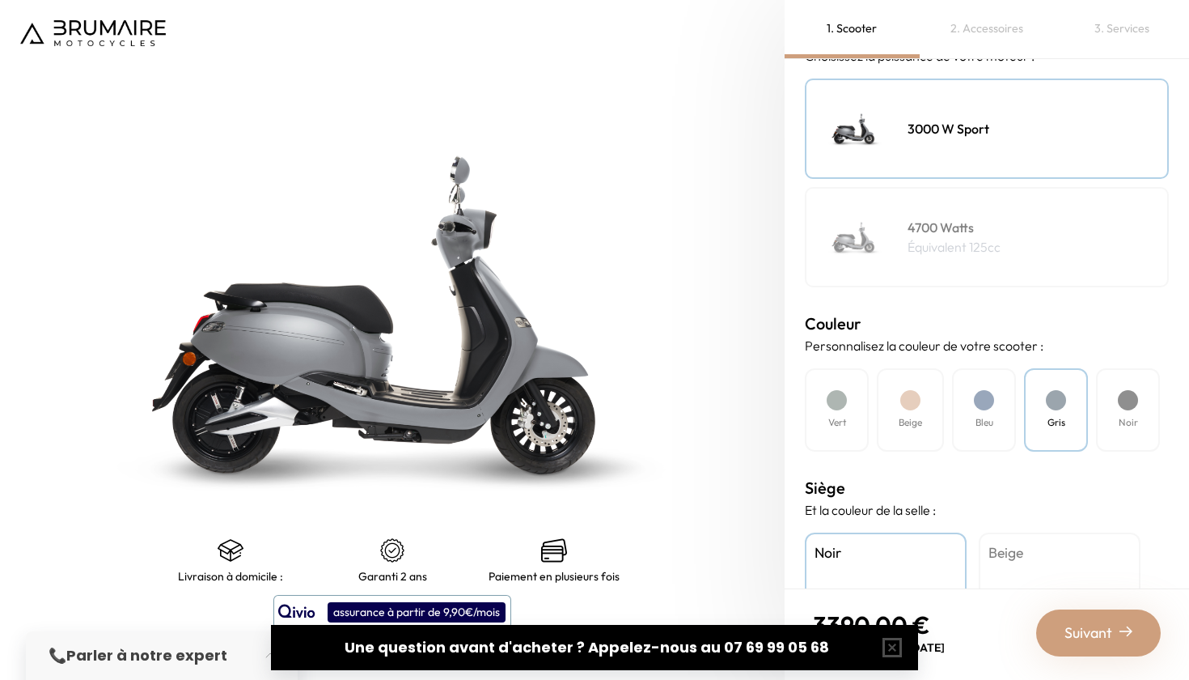
click at [1015, 409] on div "Bleu" at bounding box center [984, 409] width 64 height 83
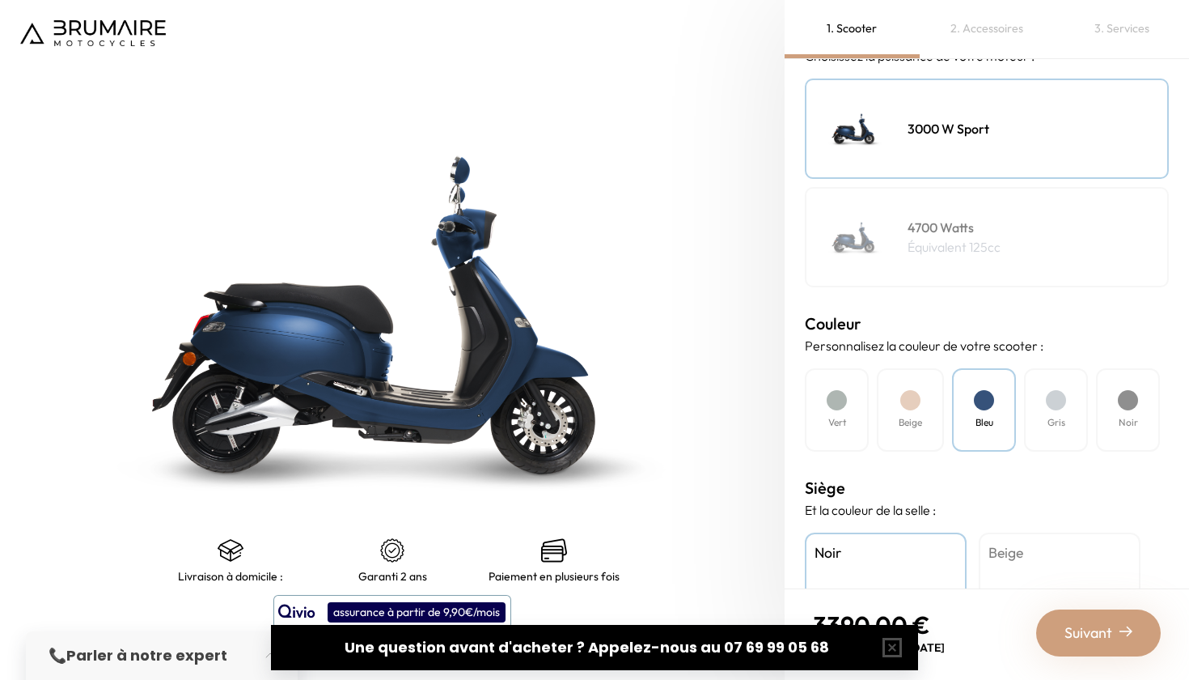
click at [920, 401] on div at bounding box center [910, 400] width 20 height 20
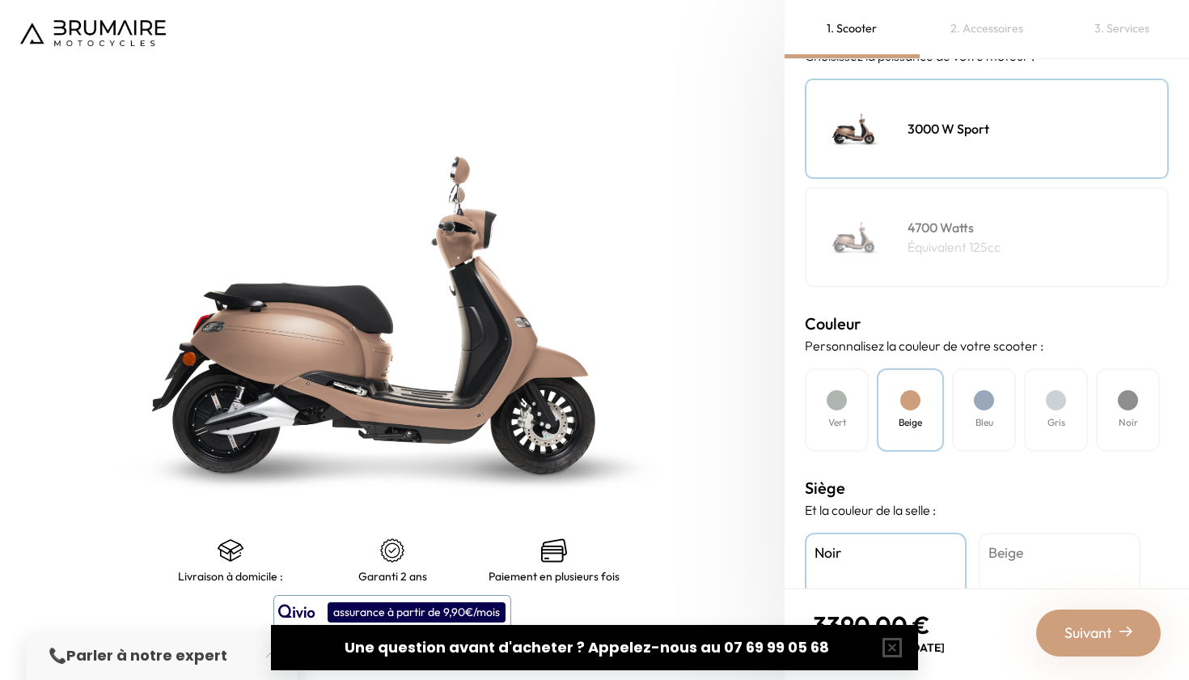
click at [996, 417] on div "Bleu" at bounding box center [984, 409] width 64 height 83
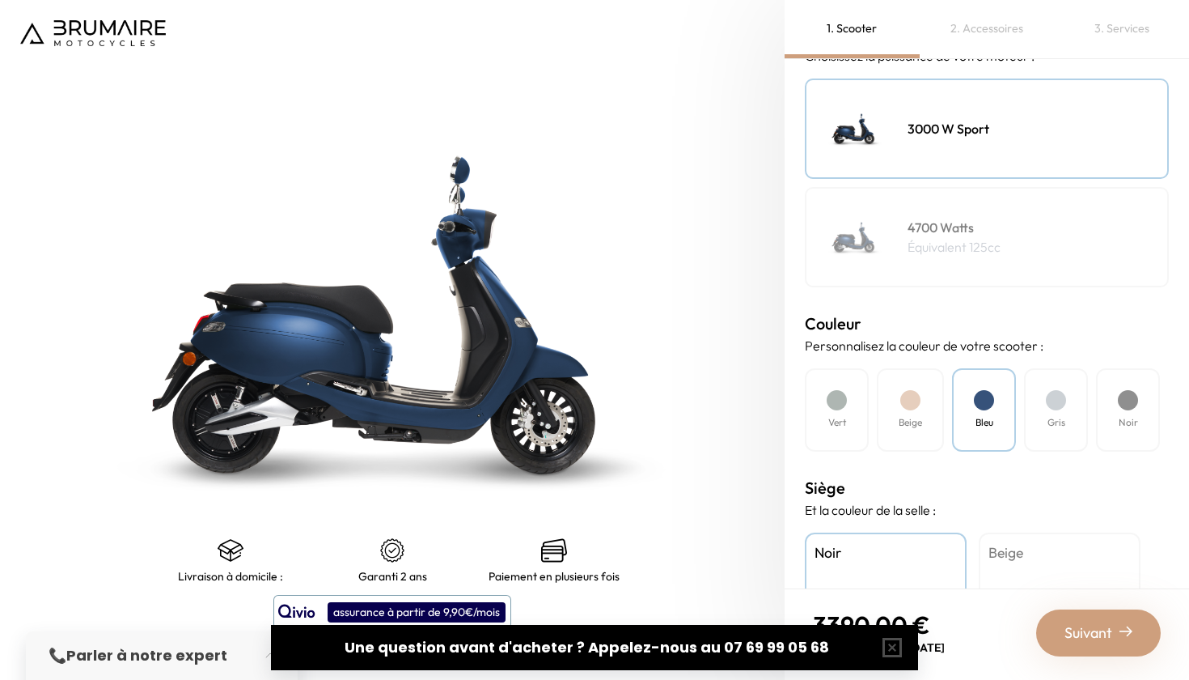
click at [994, 562] on div "Beige" at bounding box center [1060, 633] width 162 height 202
click at [882, 557] on h4 "Noir" at bounding box center [886, 552] width 142 height 21
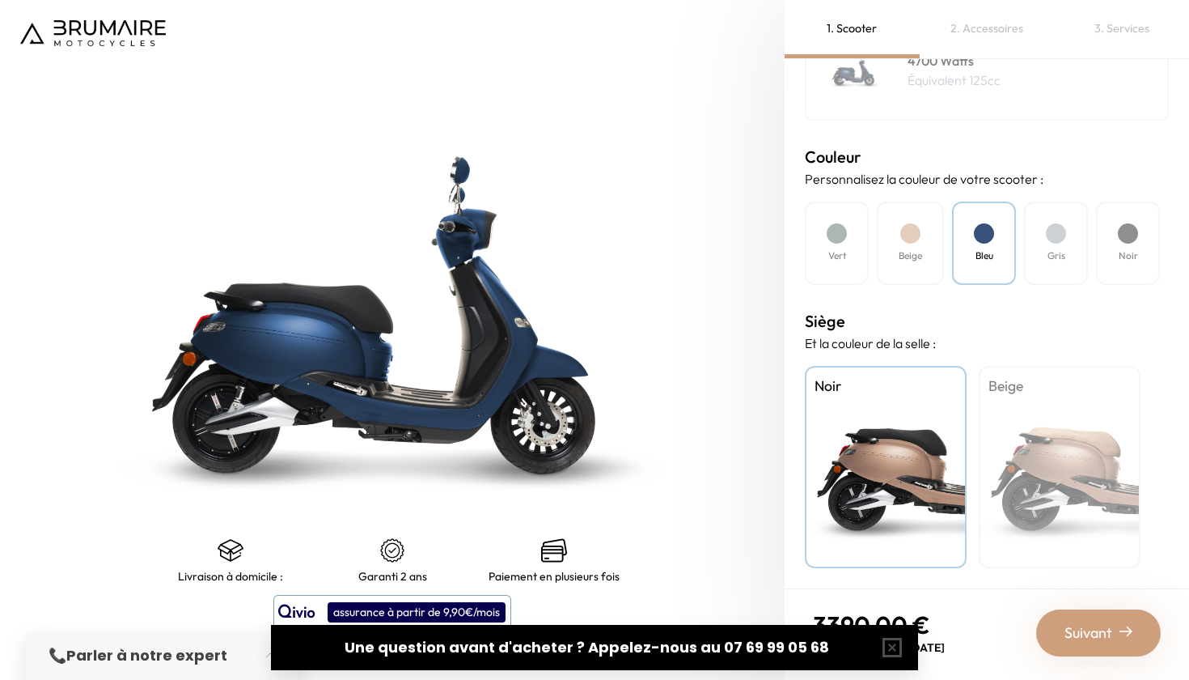
scroll to position [405, 0]
click at [888, 642] on button "button" at bounding box center [892, 647] width 52 height 52
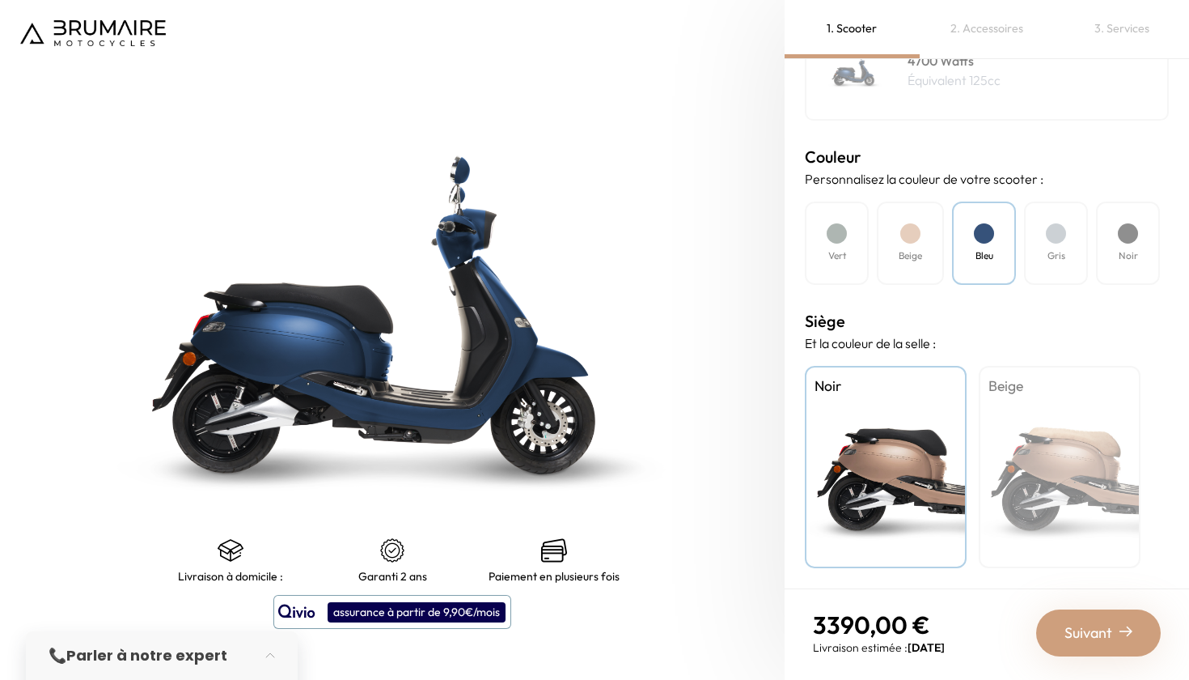
click at [1116, 626] on div "Suivant" at bounding box center [1098, 632] width 125 height 47
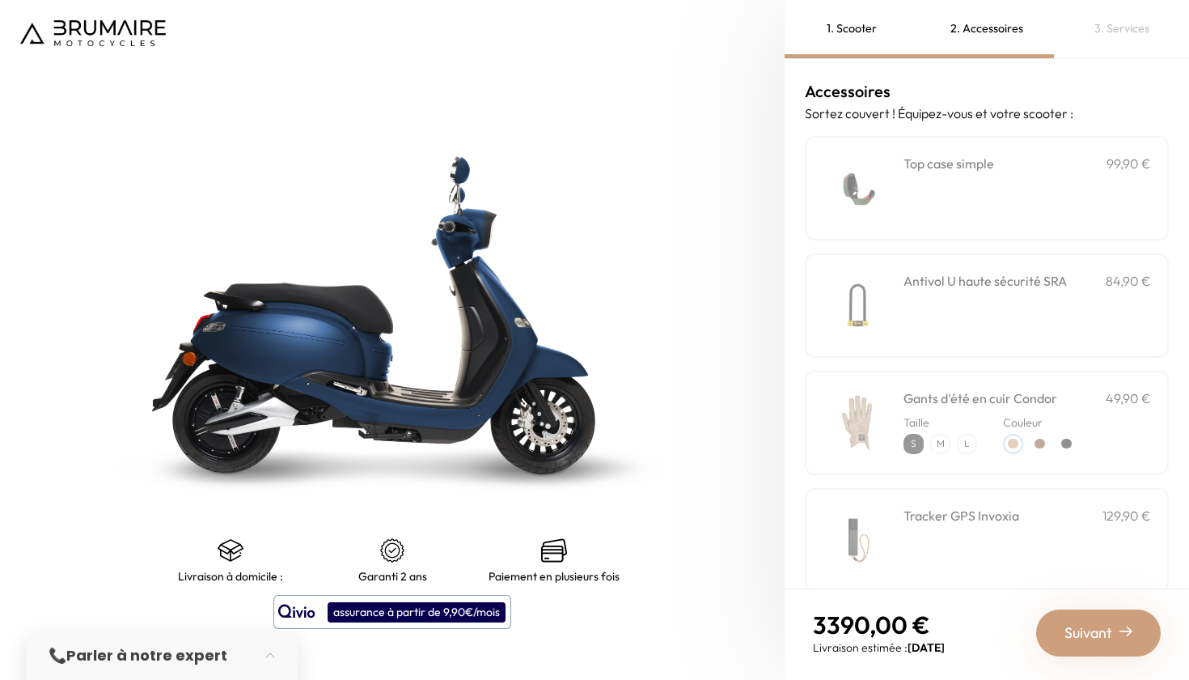
click at [877, 174] on img at bounding box center [857, 188] width 69 height 69
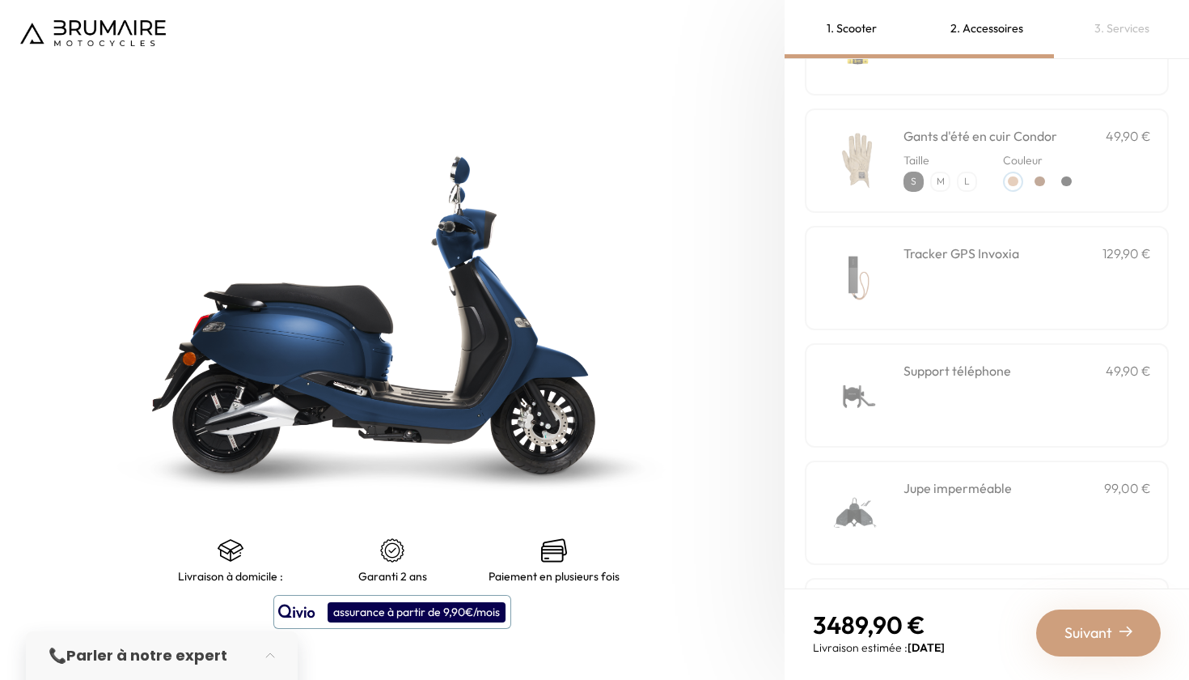
scroll to position [266, 0]
click at [879, 407] on img at bounding box center [857, 391] width 69 height 69
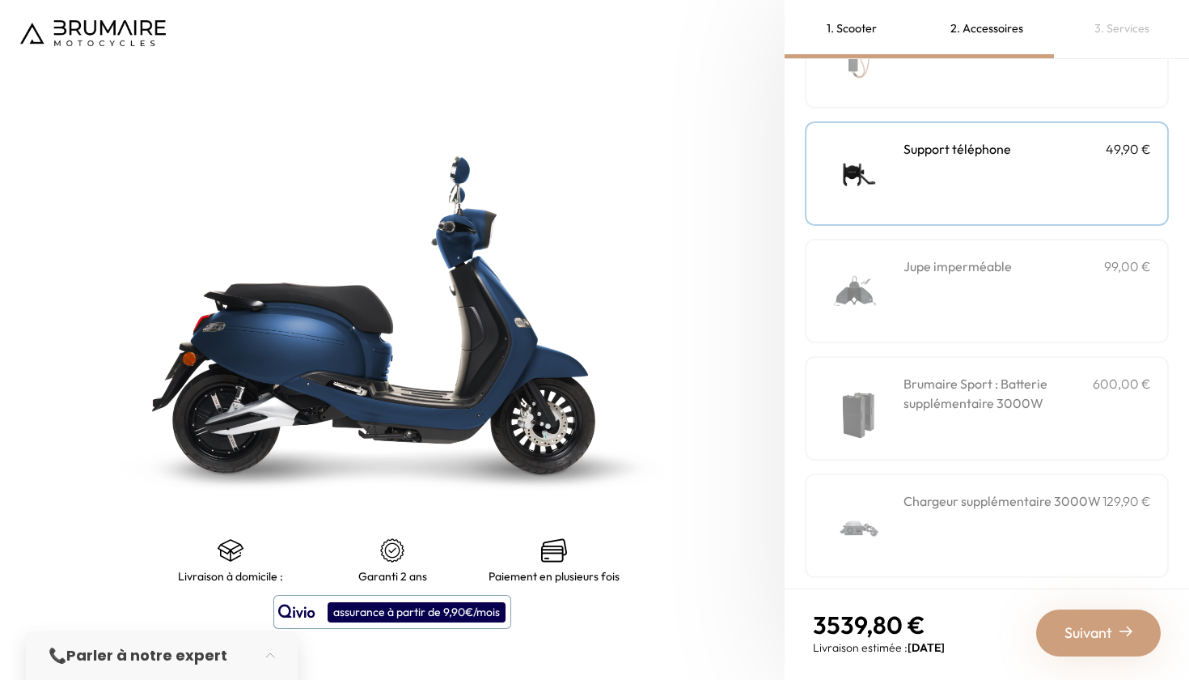
scroll to position [485, 0]
click at [879, 407] on img at bounding box center [857, 407] width 69 height 69
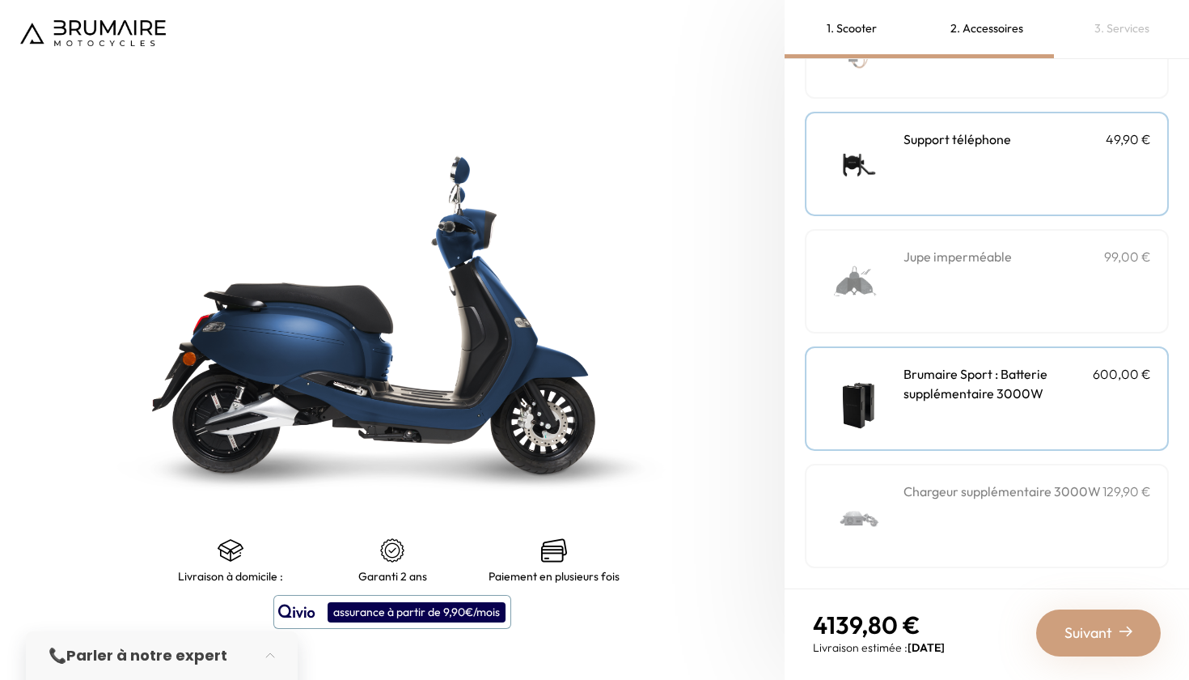
scroll to position [495, 0]
click at [879, 408] on img at bounding box center [857, 398] width 69 height 69
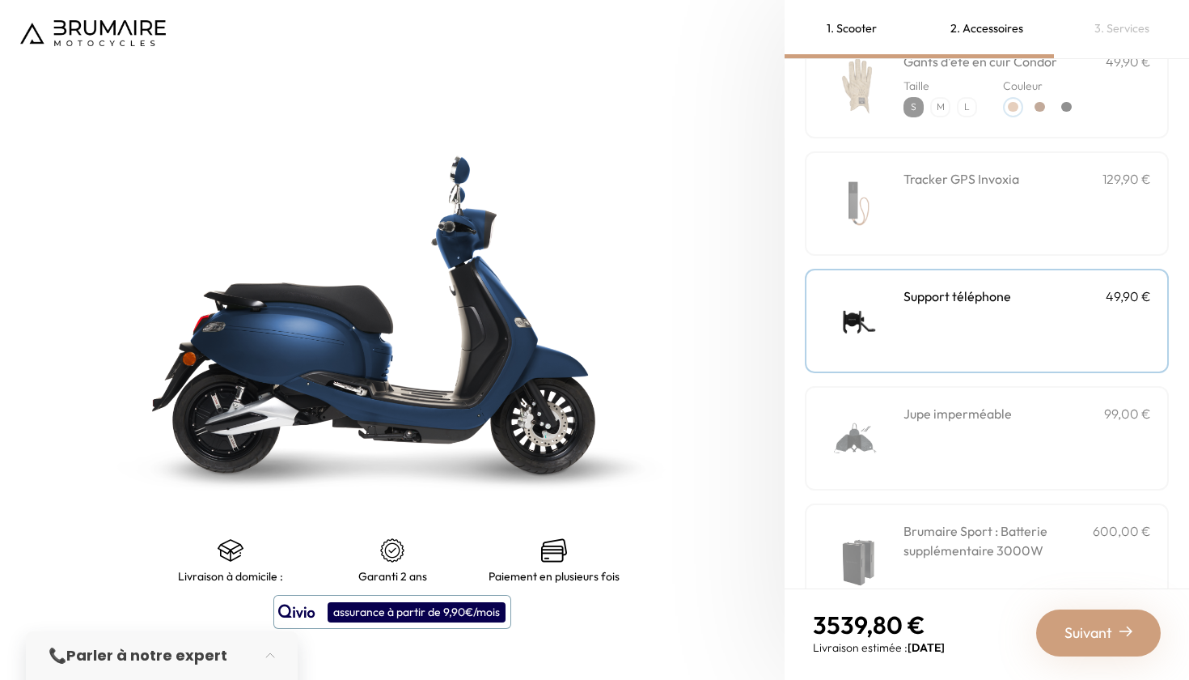
scroll to position [450, 0]
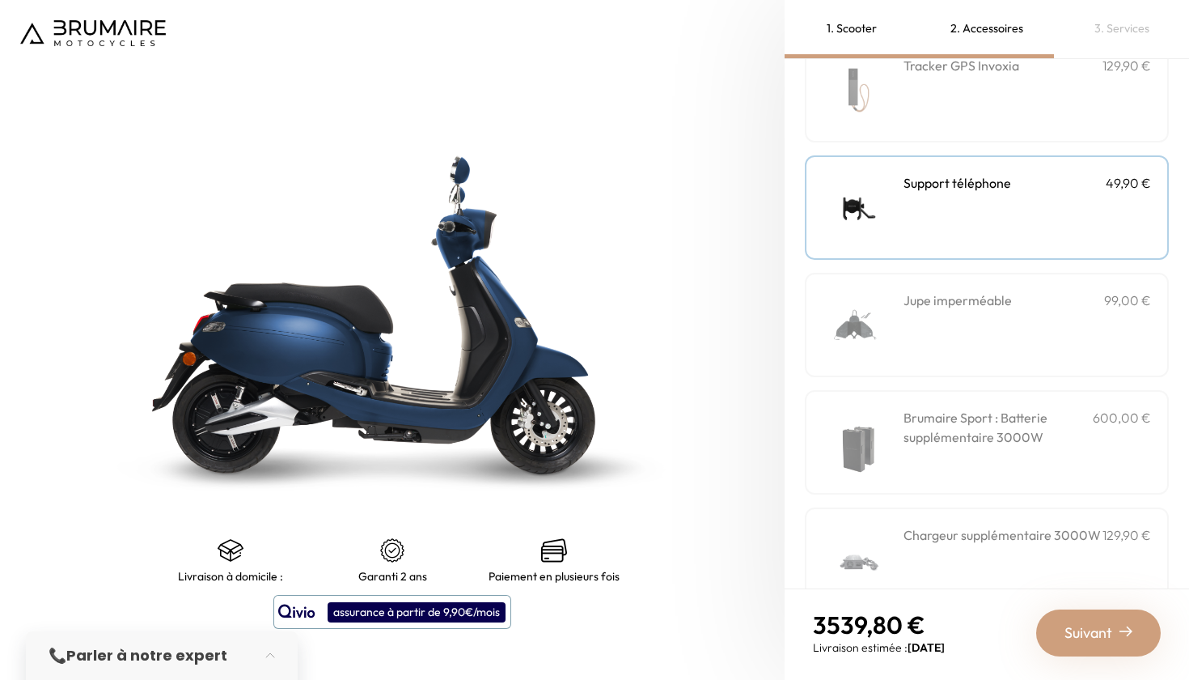
click at [892, 349] on img at bounding box center [857, 324] width 69 height 69
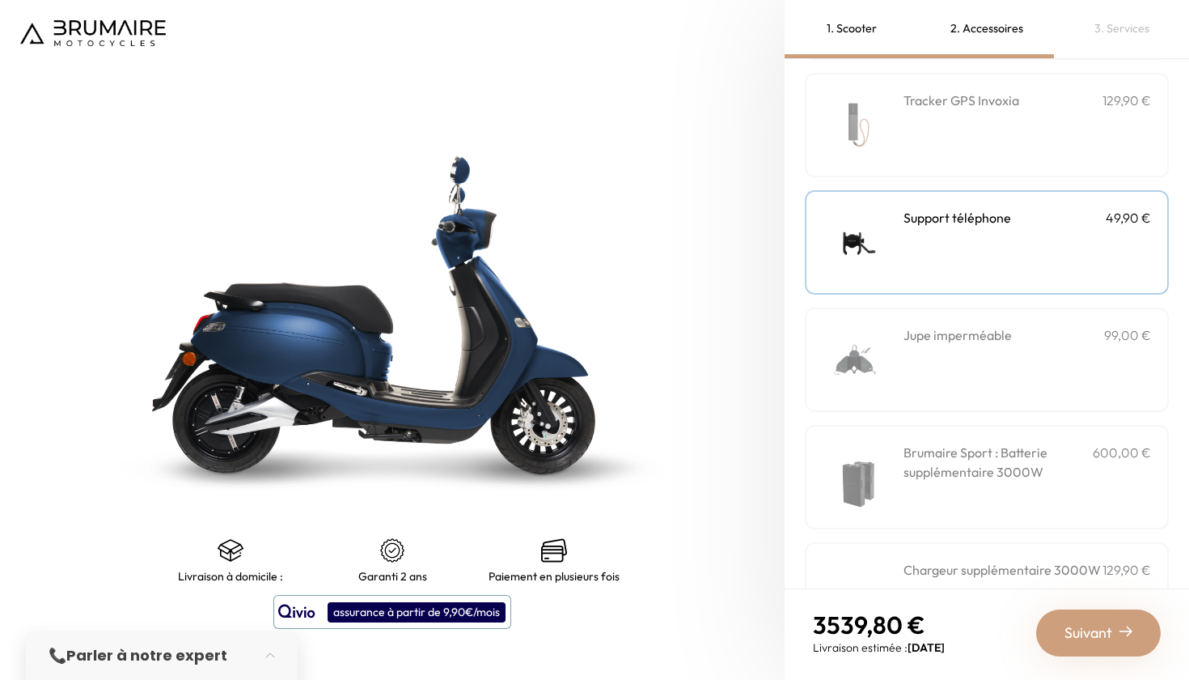
scroll to position [413, 0]
click at [962, 282] on div "Support téléphone 49,90 €" at bounding box center [987, 245] width 364 height 104
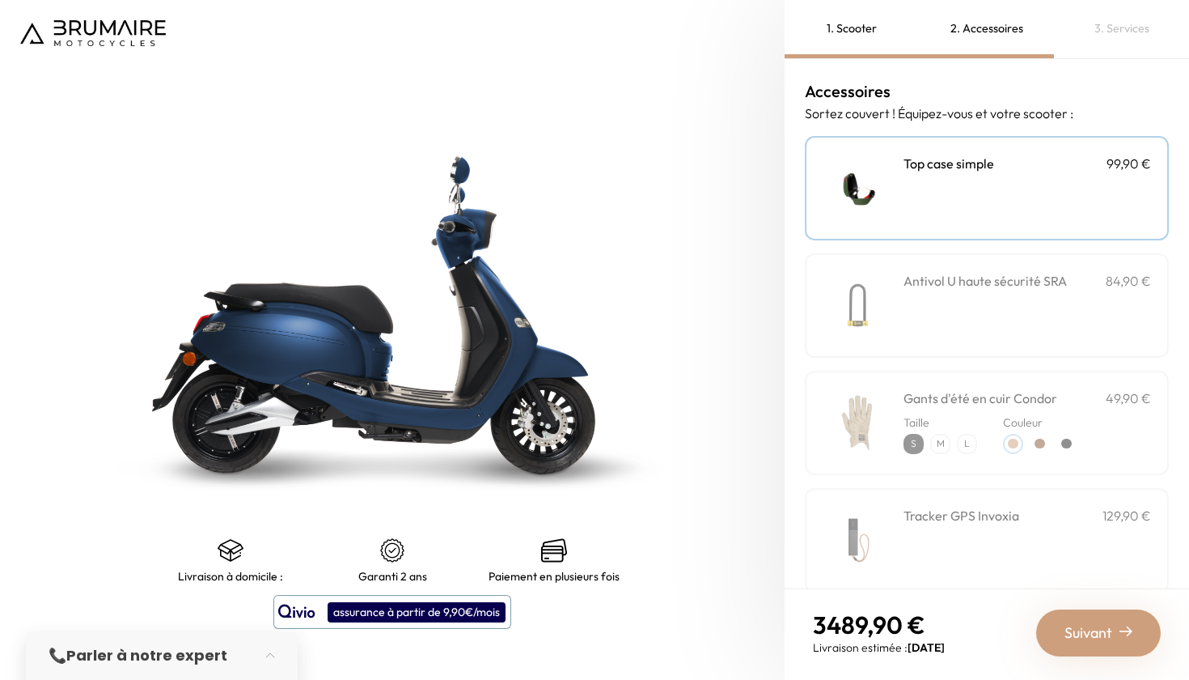
scroll to position [0, 0]
click at [892, 188] on img at bounding box center [857, 188] width 69 height 69
click at [892, 184] on img at bounding box center [857, 188] width 69 height 69
click at [946, 295] on div "Antivol U haute sécurité SRA 84,90 €" at bounding box center [987, 305] width 364 height 104
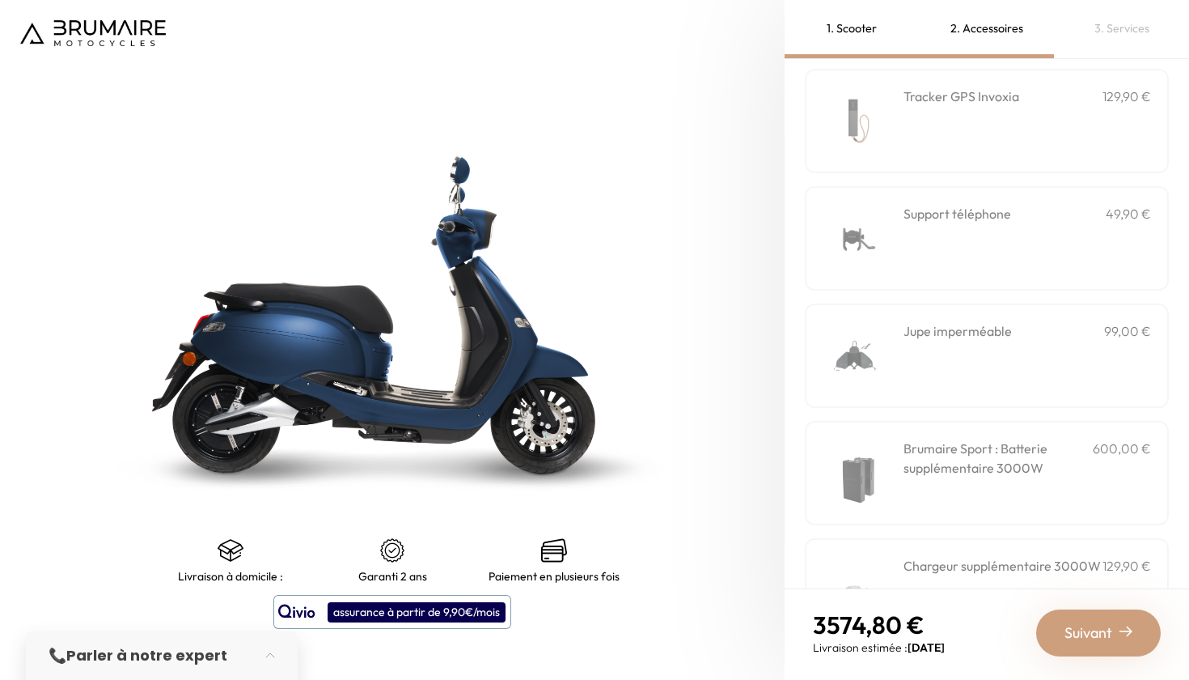
scroll to position [422, 0]
click at [965, 255] on div "Support téléphone 49,90 €" at bounding box center [1028, 235] width 248 height 69
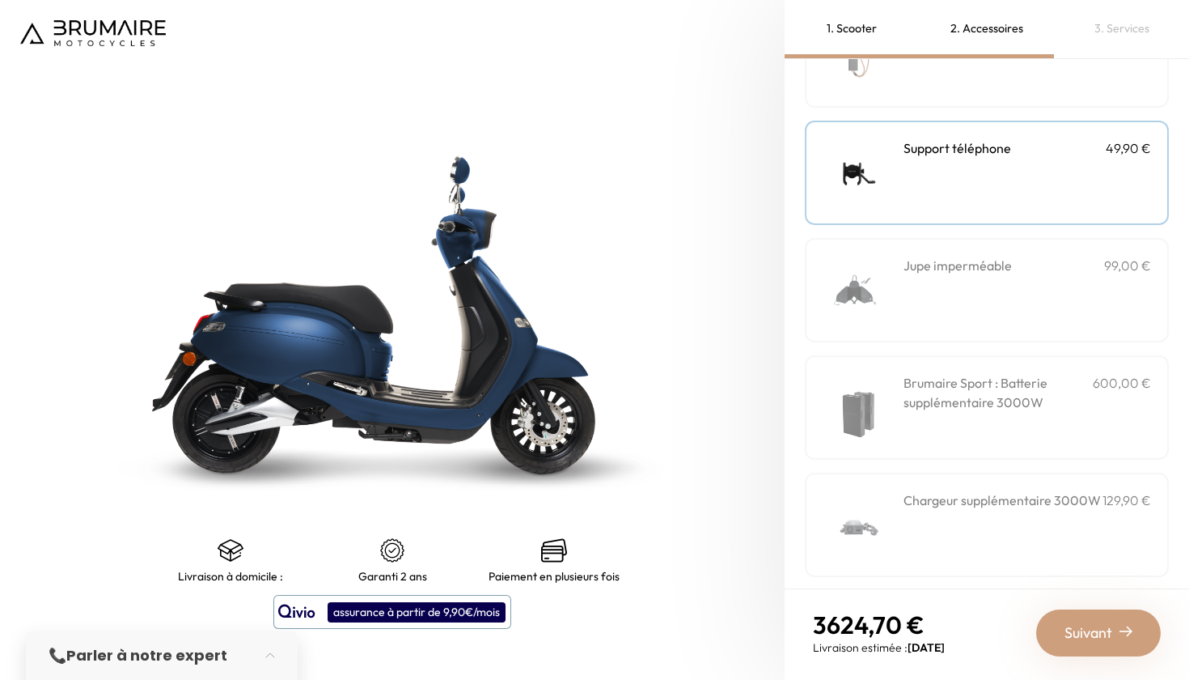
scroll to position [486, 0]
click at [892, 418] on img at bounding box center [857, 405] width 69 height 69
click at [892, 303] on img at bounding box center [857, 288] width 69 height 69
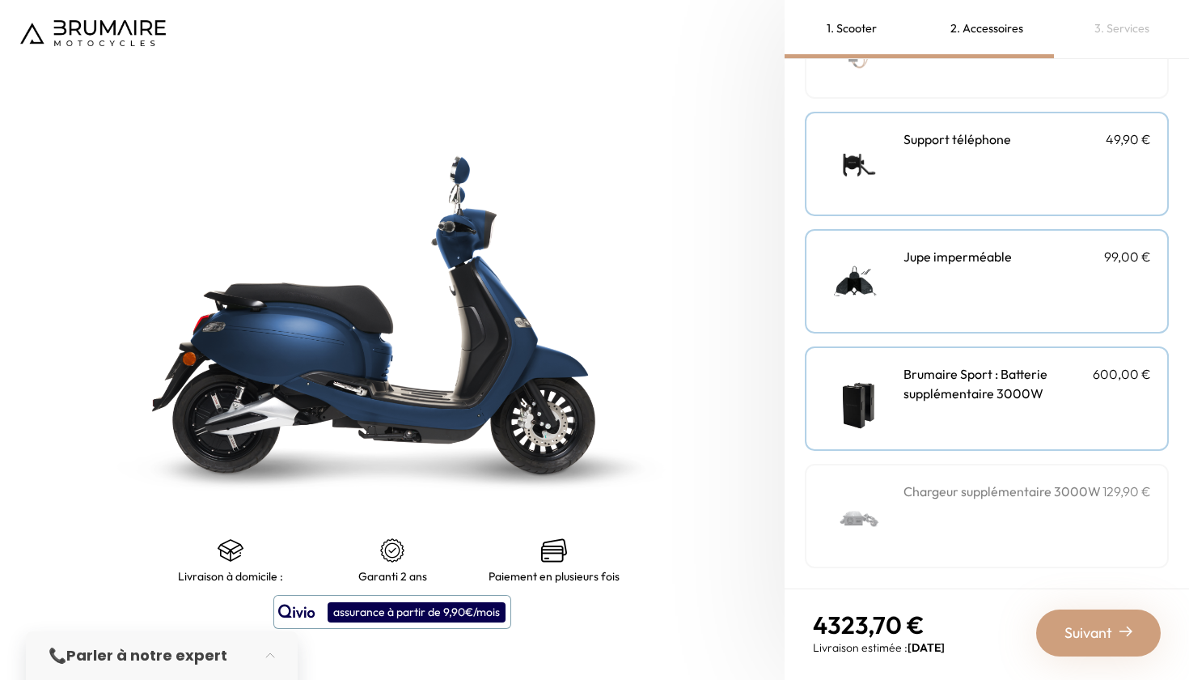
scroll to position [494, 0]
click at [892, 423] on img at bounding box center [857, 398] width 69 height 69
click at [943, 265] on div "Jupe imperméable 99,00 €" at bounding box center [987, 281] width 364 height 104
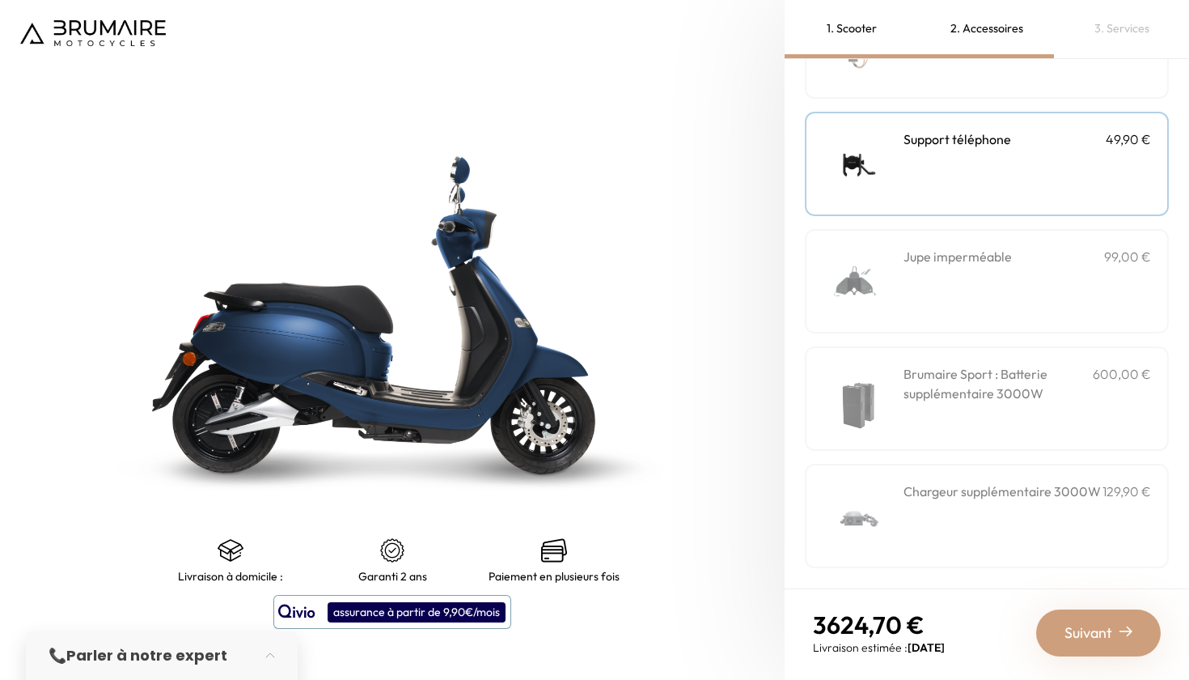
click at [947, 197] on div "Support téléphone 49,90 €" at bounding box center [987, 164] width 364 height 104
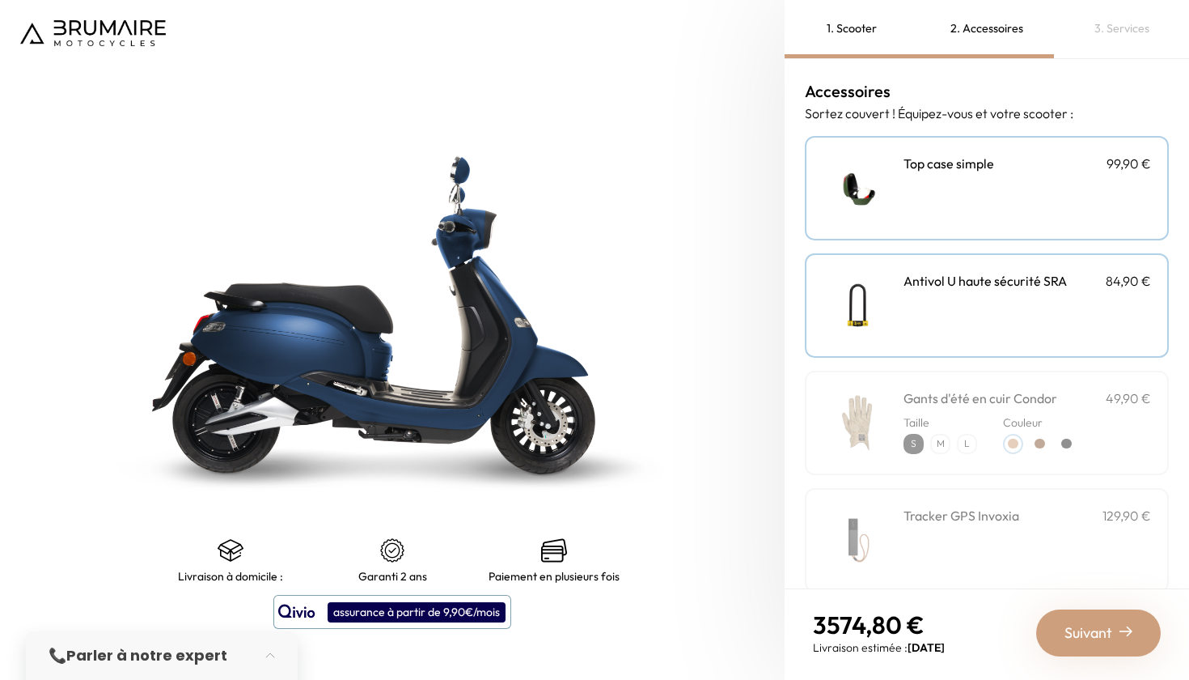
scroll to position [0, 0]
click at [892, 296] on img at bounding box center [857, 305] width 69 height 69
click at [892, 185] on img at bounding box center [857, 188] width 69 height 69
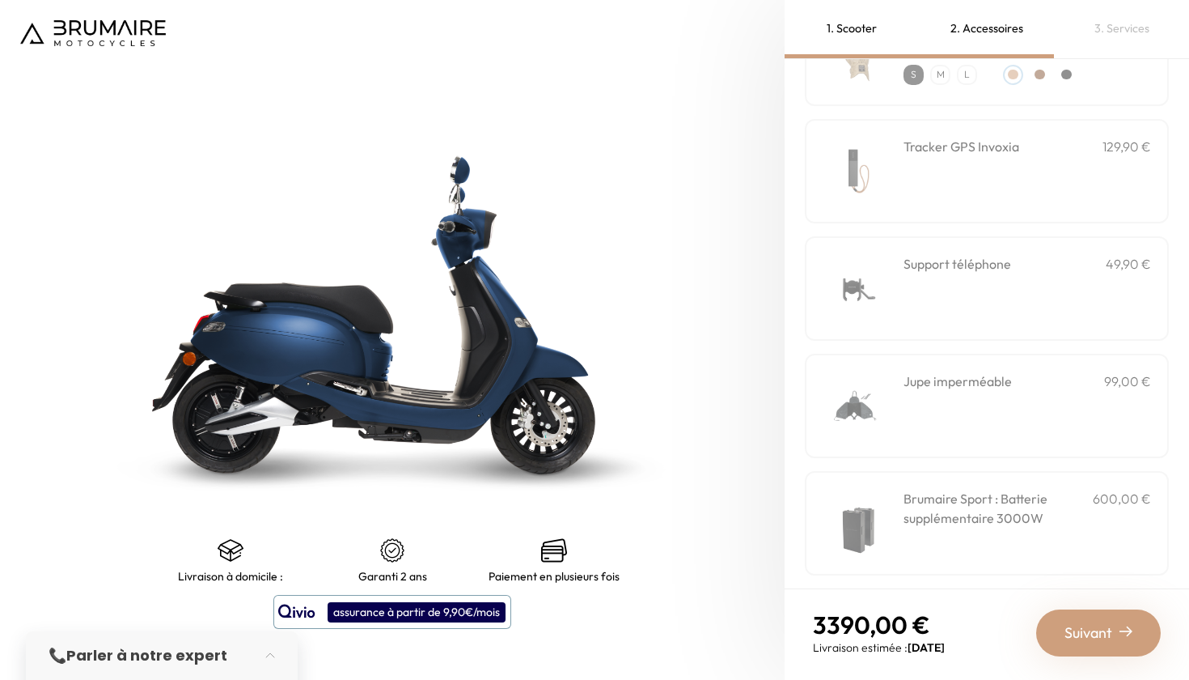
scroll to position [373, 0]
